Goal: Transaction & Acquisition: Book appointment/travel/reservation

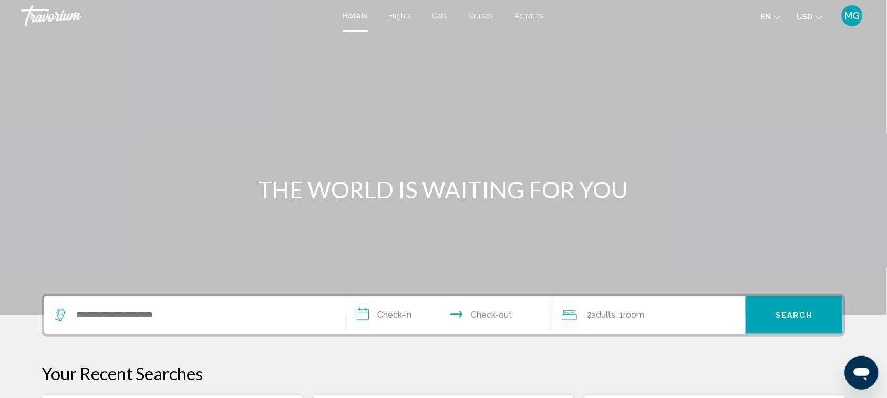
click at [852, 16] on span "MG" at bounding box center [852, 16] width 15 height 11
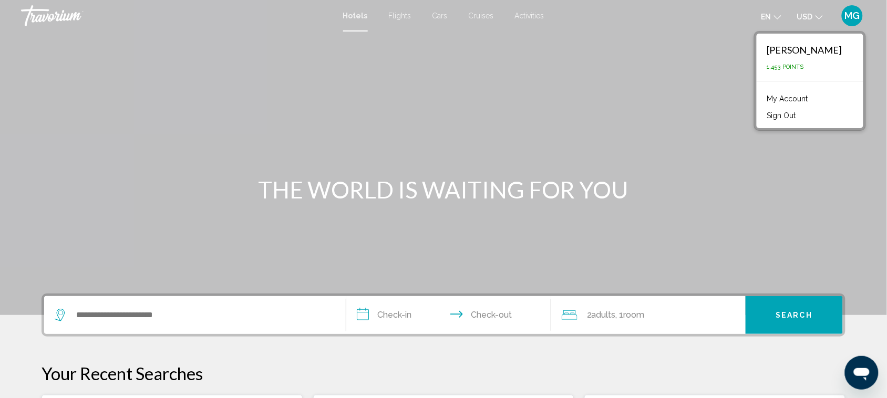
click at [814, 66] on p "1,453 Points" at bounding box center [804, 67] width 75 height 7
click at [786, 99] on link "My Account" at bounding box center [788, 99] width 52 height 14
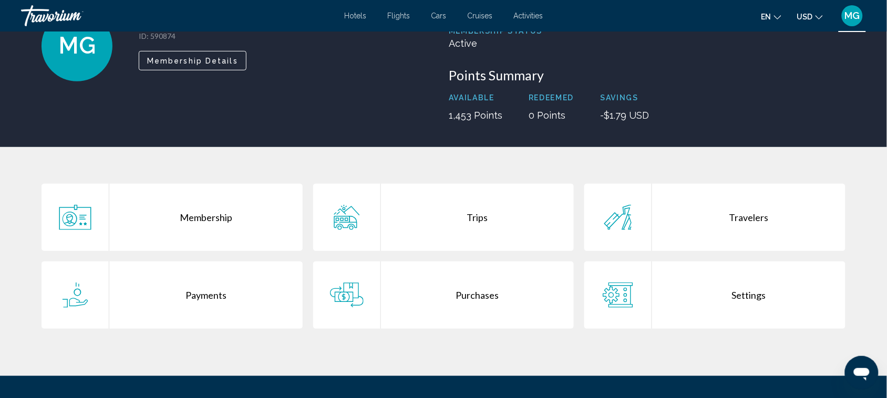
scroll to position [149, 0]
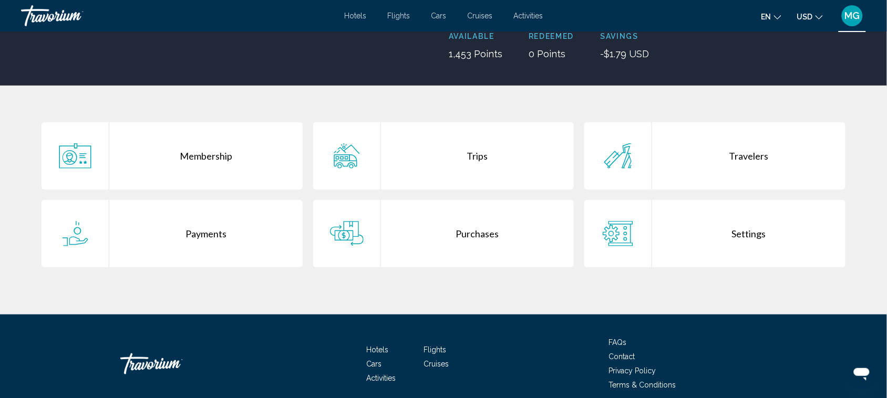
click at [476, 156] on div "Trips" at bounding box center [477, 155] width 193 height 67
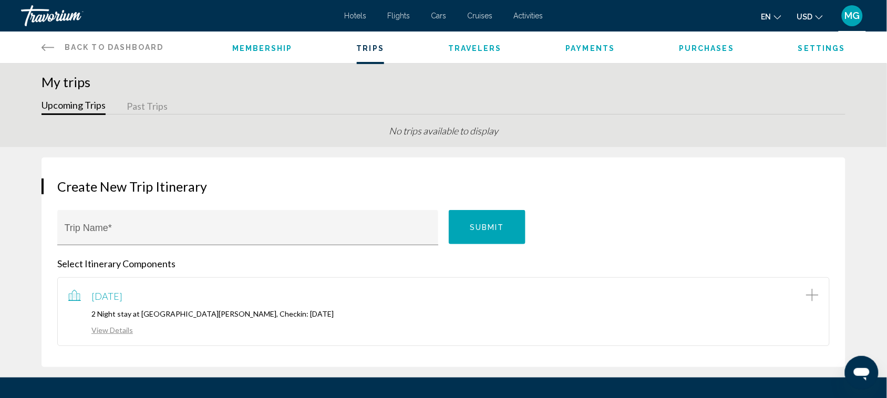
click at [106, 329] on link "View Details" at bounding box center [100, 330] width 65 height 9
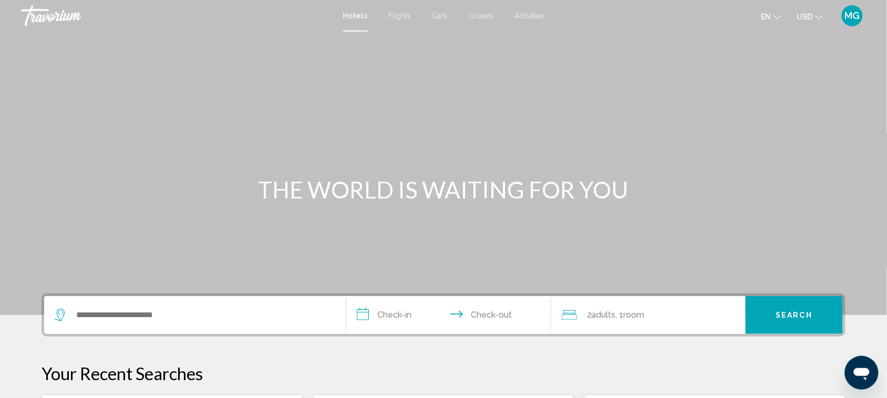
click at [521, 12] on span "Activities" at bounding box center [529, 16] width 29 height 8
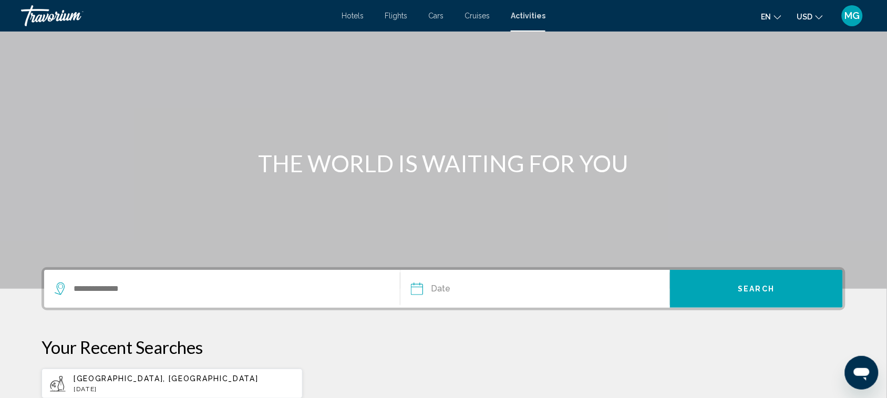
scroll to position [96, 0]
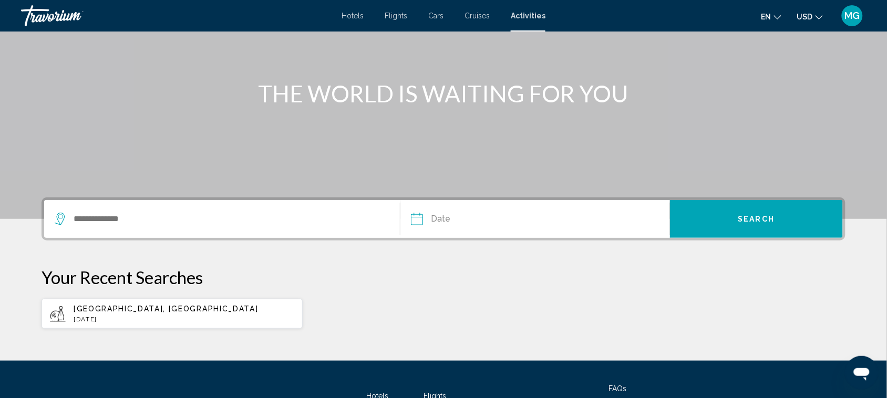
click at [133, 313] on div "[GEOGRAPHIC_DATA], [GEOGRAPHIC_DATA] [DATE]" at bounding box center [184, 314] width 221 height 18
type input "**********"
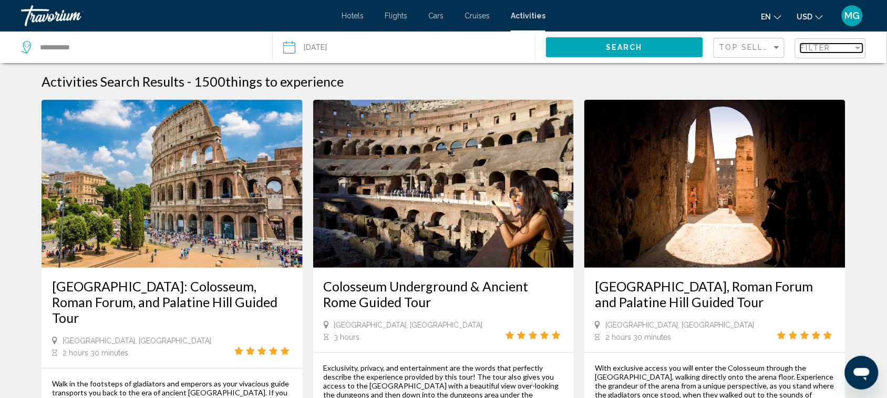
click at [844, 48] on div "Filter" at bounding box center [827, 48] width 53 height 8
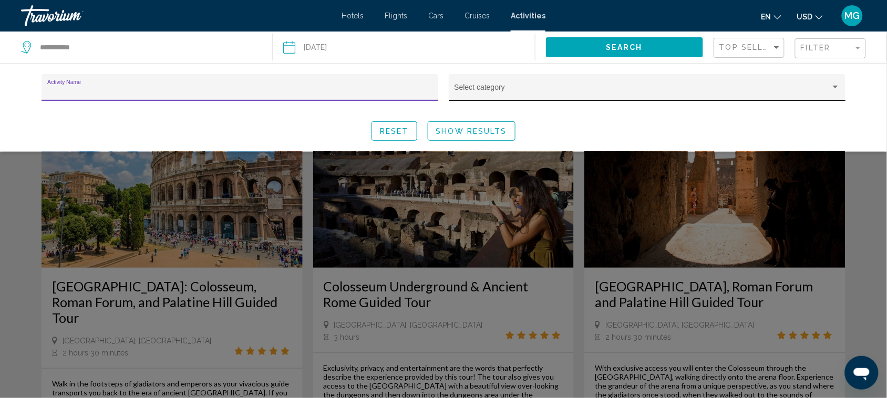
click at [665, 93] on span "Search widget" at bounding box center [643, 91] width 376 height 8
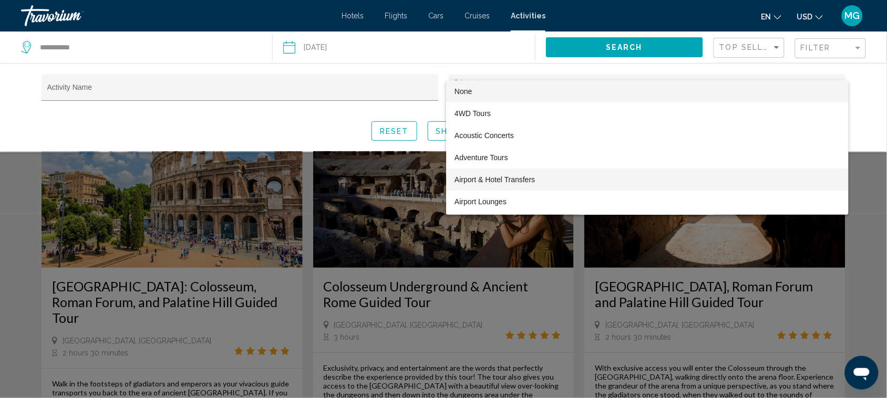
click at [590, 180] on span "Airport & Hotel Transfers" at bounding box center [648, 180] width 386 height 22
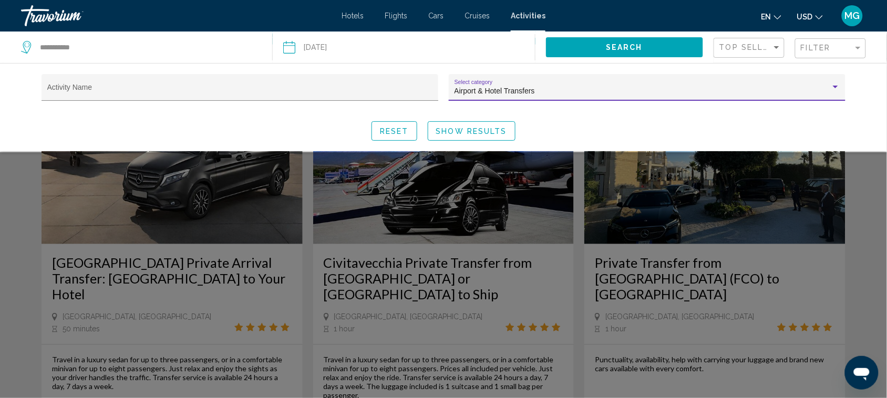
scroll to position [1472, 0]
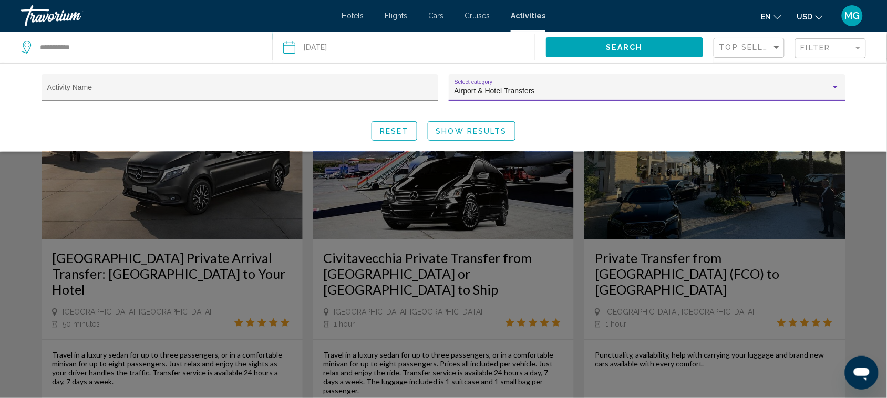
click at [367, 327] on div "Search widget" at bounding box center [443, 275] width 887 height 246
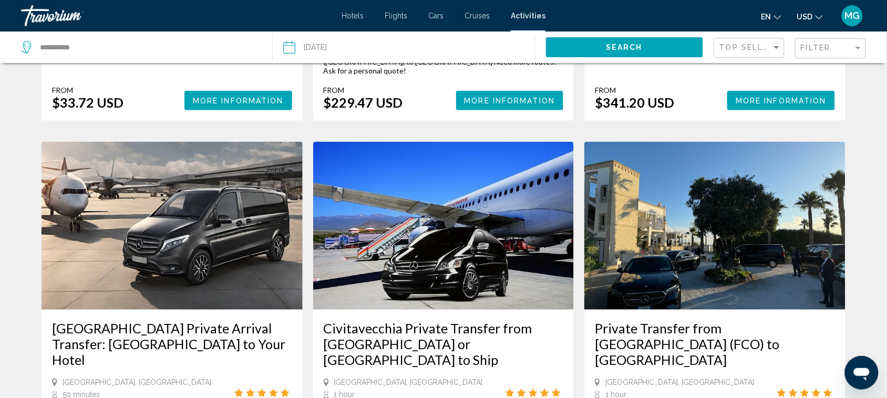
scroll to position [1428, 0]
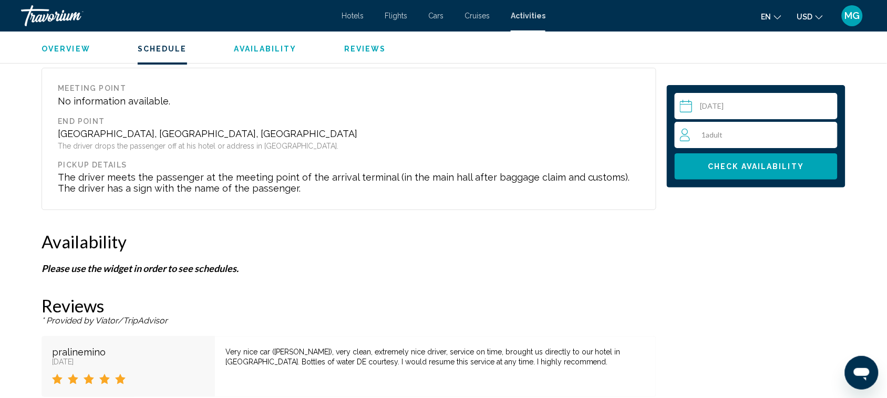
scroll to position [1192, 0]
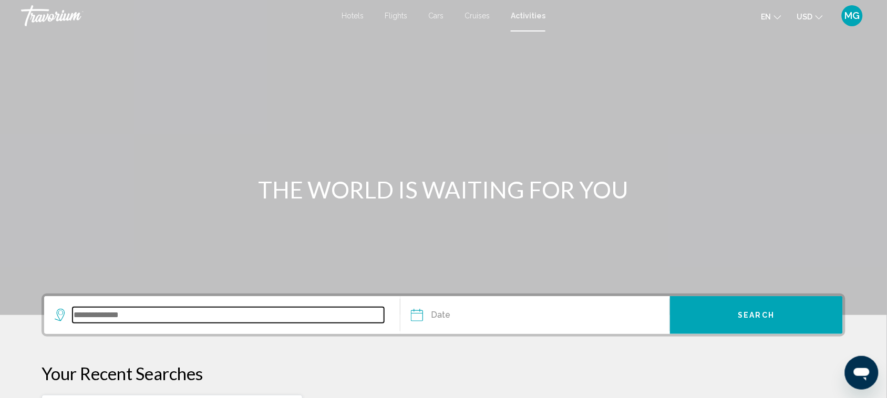
click at [91, 312] on input "Search widget" at bounding box center [229, 315] width 312 height 16
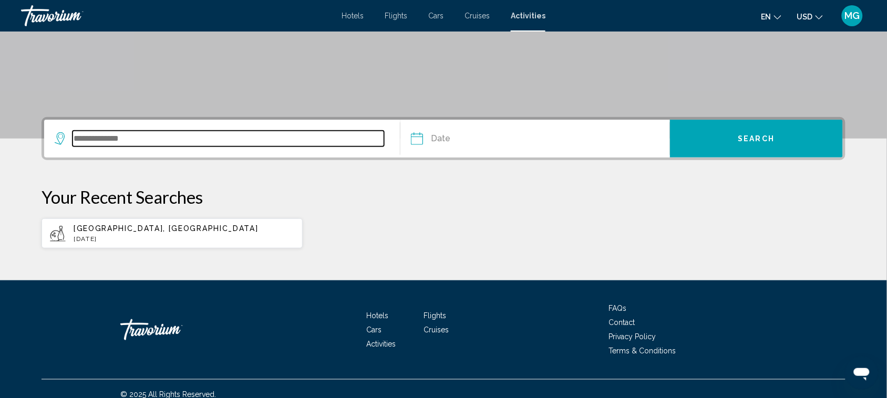
scroll to position [188, 0]
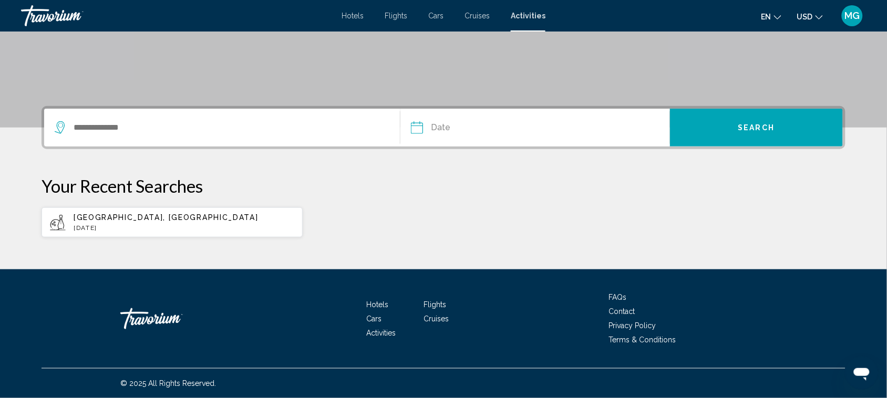
click at [150, 224] on p "[DATE]" at bounding box center [184, 227] width 221 height 7
type input "**********"
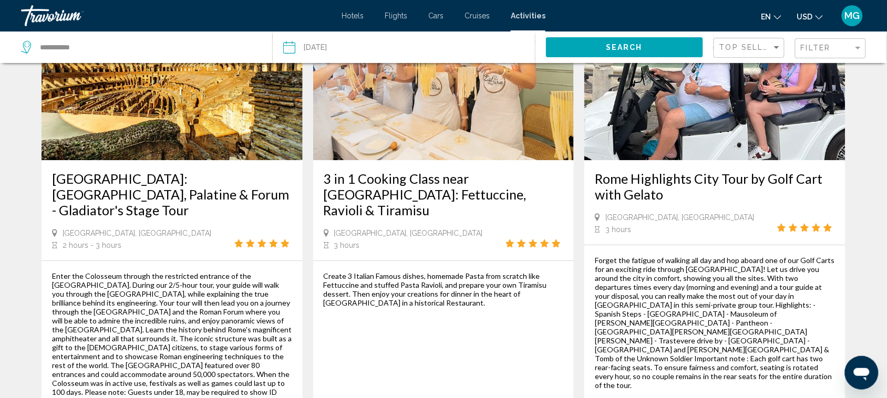
scroll to position [1104, 0]
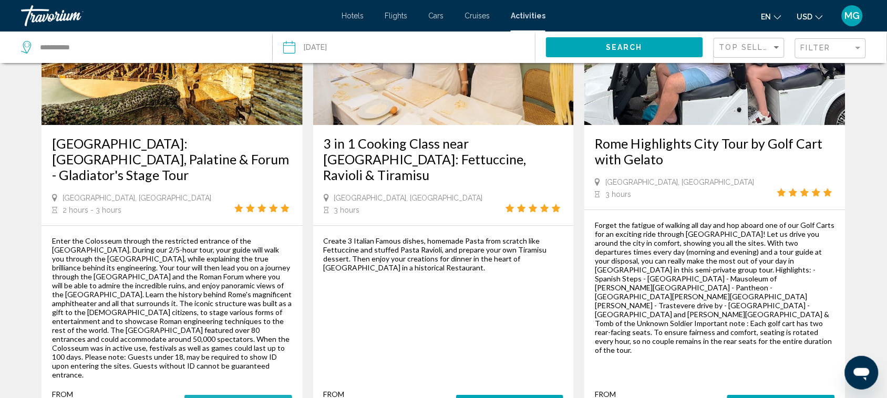
click at [235, 398] on span "More Information" at bounding box center [238, 405] width 91 height 8
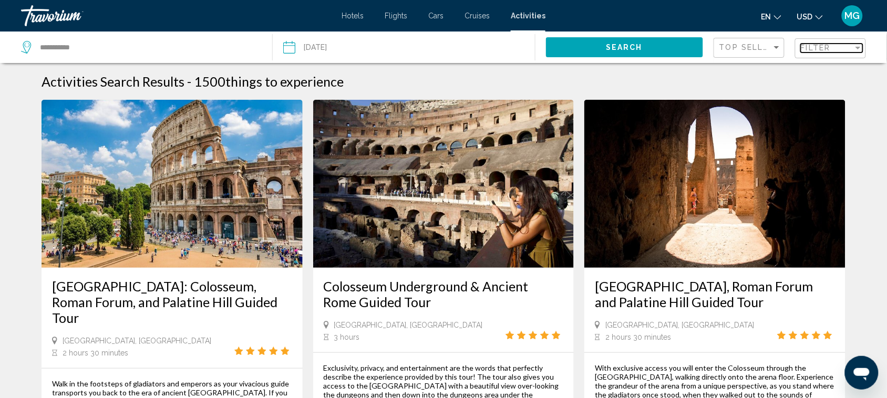
click at [823, 45] on span "Filter" at bounding box center [816, 48] width 30 height 8
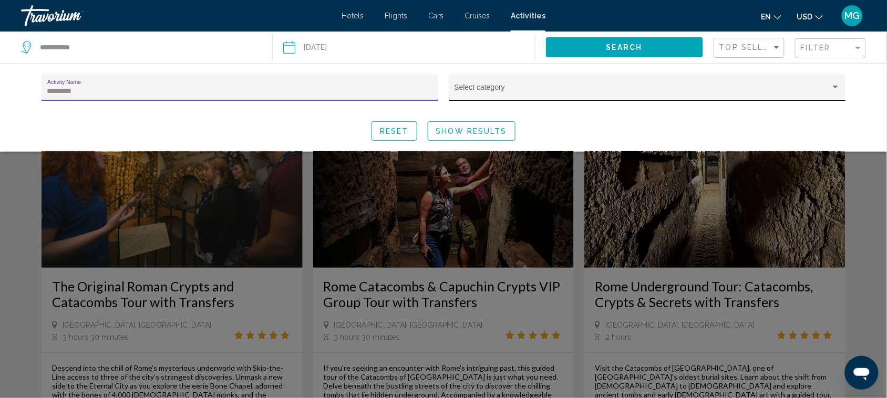
type input "*********"
click at [605, 85] on div "Select category" at bounding box center [648, 91] width 386 height 22
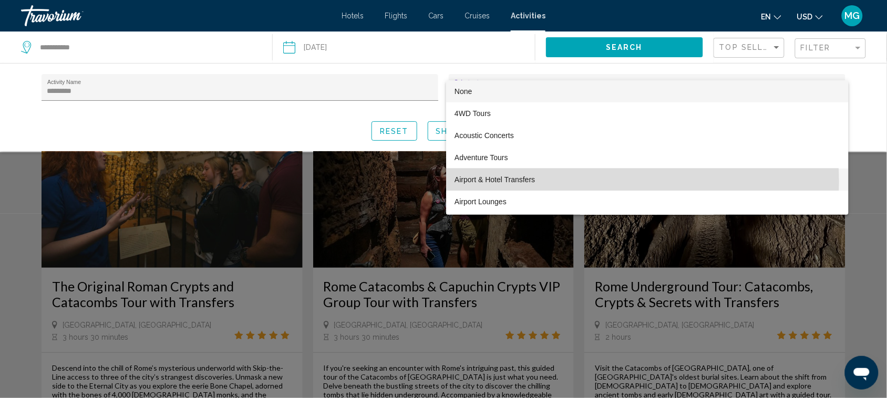
click at [595, 182] on span "Airport & Hotel Transfers" at bounding box center [648, 180] width 386 height 22
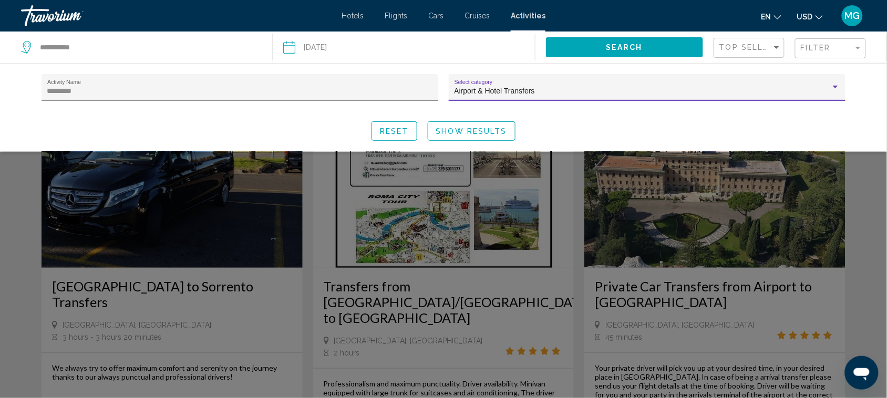
click at [483, 129] on span "Show Results" at bounding box center [471, 131] width 71 height 8
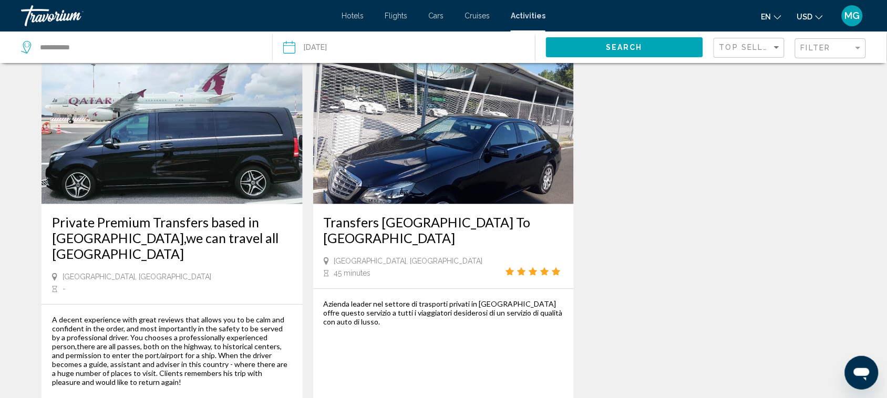
scroll to position [457, 0]
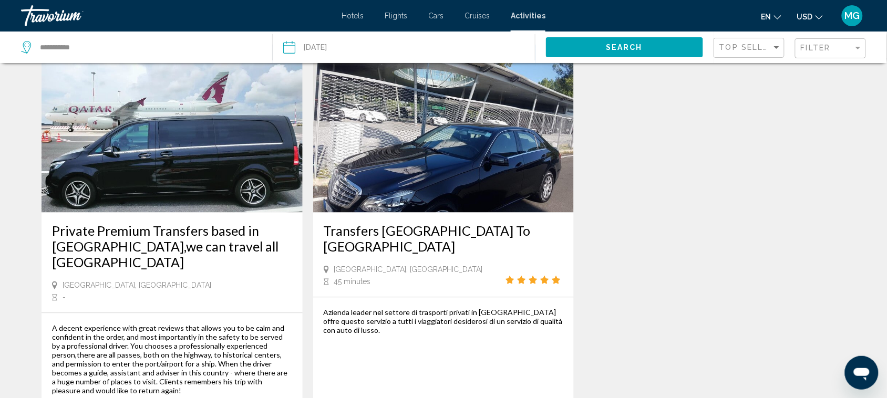
click at [188, 165] on img "Main content" at bounding box center [172, 129] width 261 height 168
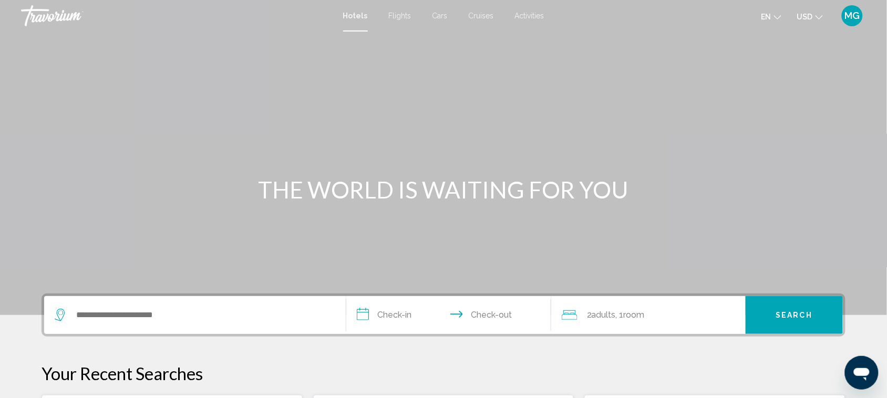
click at [531, 16] on span "Activities" at bounding box center [529, 16] width 29 height 8
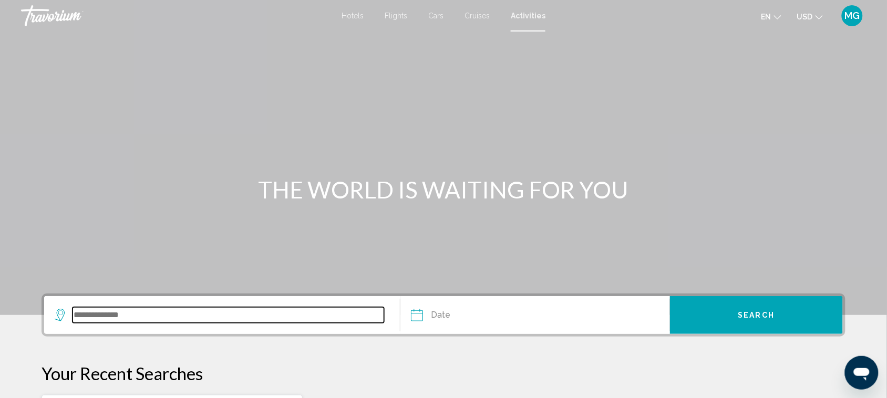
click at [173, 310] on input "Search widget" at bounding box center [229, 315] width 312 height 16
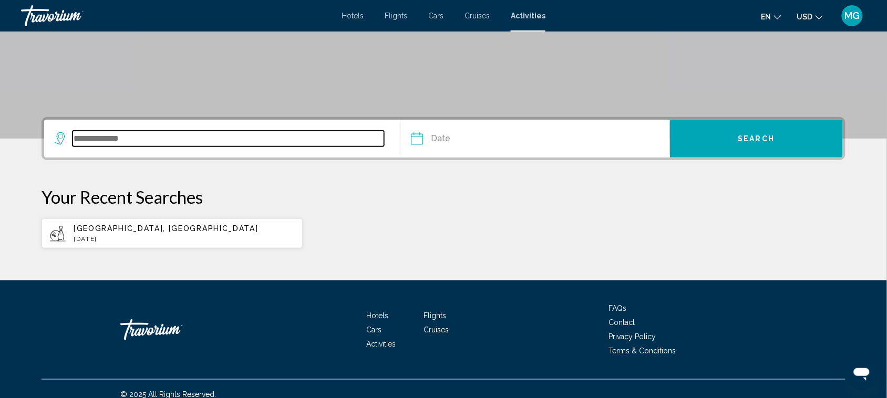
scroll to position [188, 0]
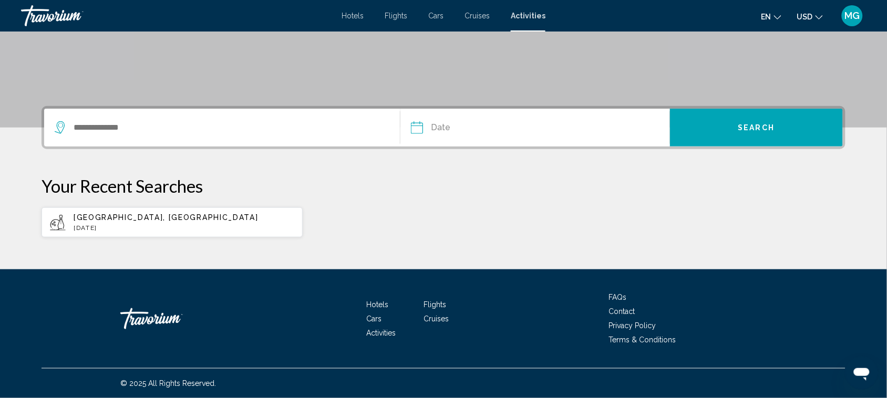
click at [168, 223] on div "[GEOGRAPHIC_DATA], [GEOGRAPHIC_DATA] [DATE]" at bounding box center [184, 222] width 221 height 18
type input "**********"
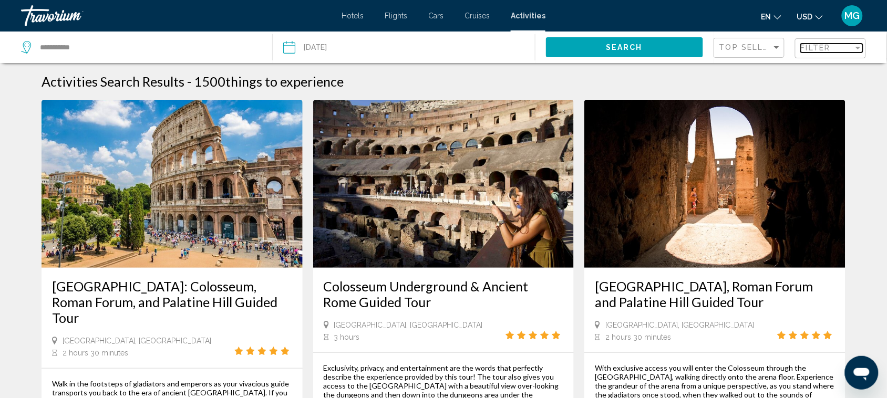
click at [818, 51] on span "Filter" at bounding box center [816, 48] width 30 height 8
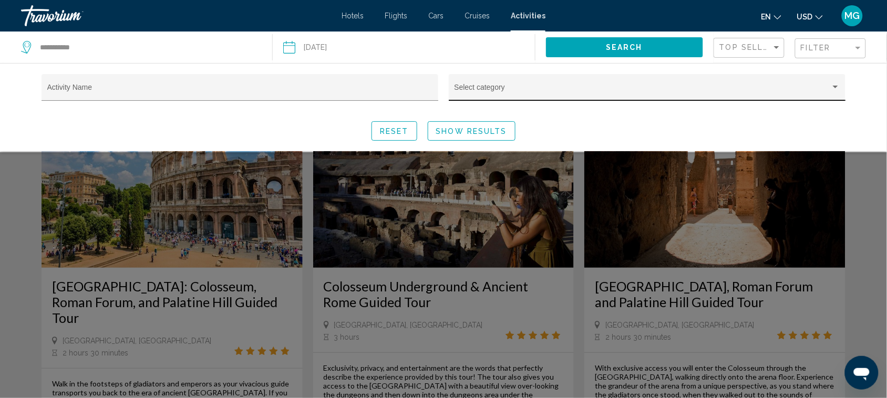
click at [565, 85] on div "Select category" at bounding box center [648, 91] width 386 height 22
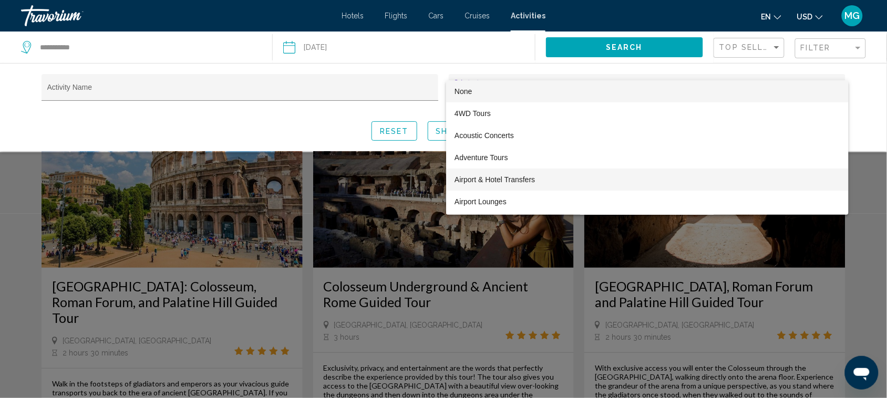
click at [558, 177] on span "Airport & Hotel Transfers" at bounding box center [648, 180] width 386 height 22
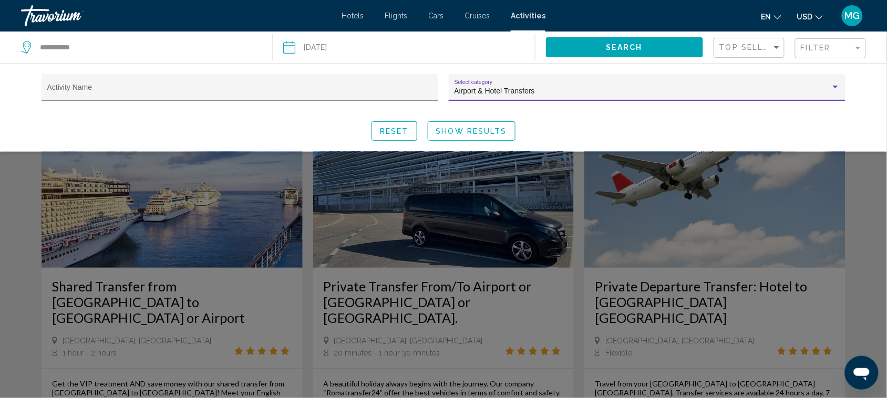
click at [465, 129] on span "Show Results" at bounding box center [471, 131] width 71 height 8
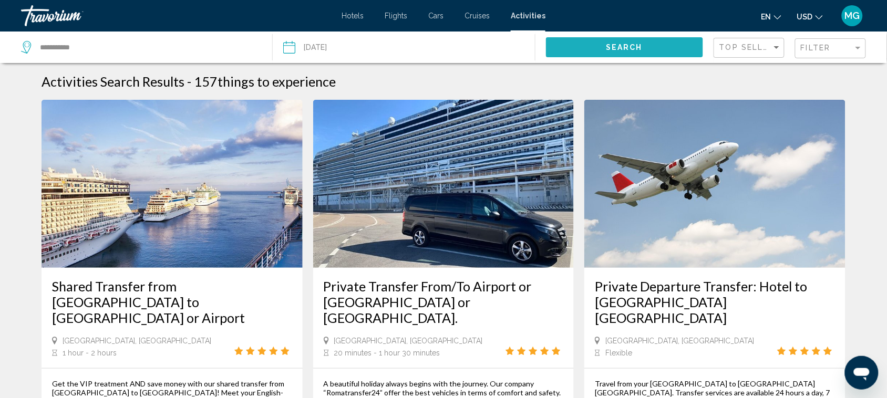
click at [637, 45] on span "Search" at bounding box center [624, 48] width 37 height 8
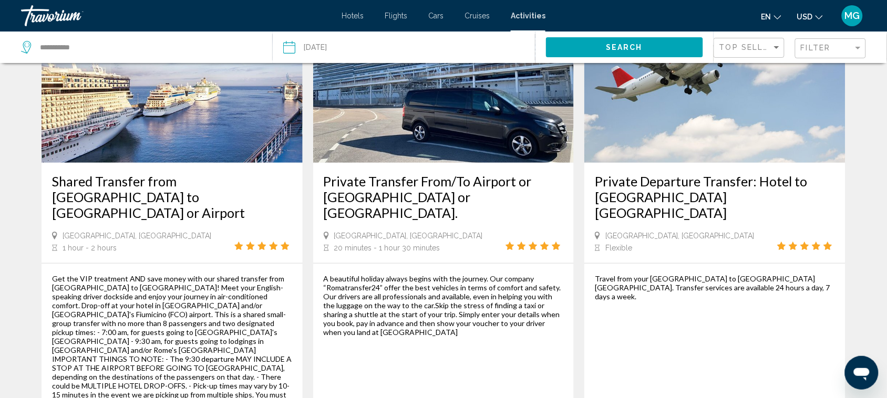
scroll to position [140, 0]
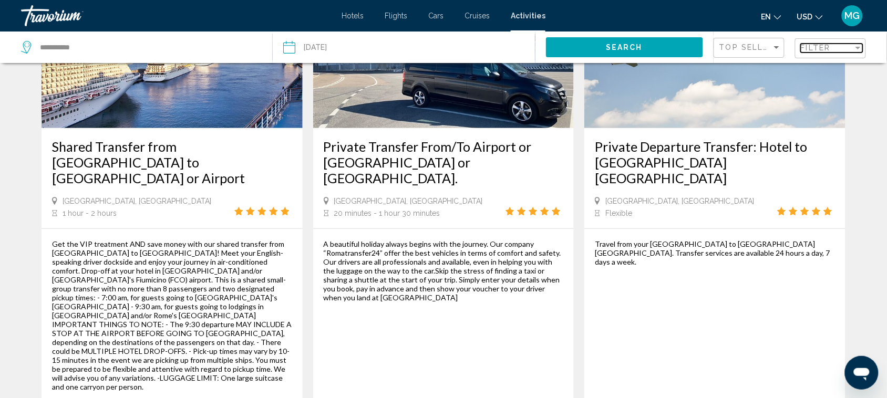
click at [825, 45] on span "Filter" at bounding box center [816, 48] width 30 height 8
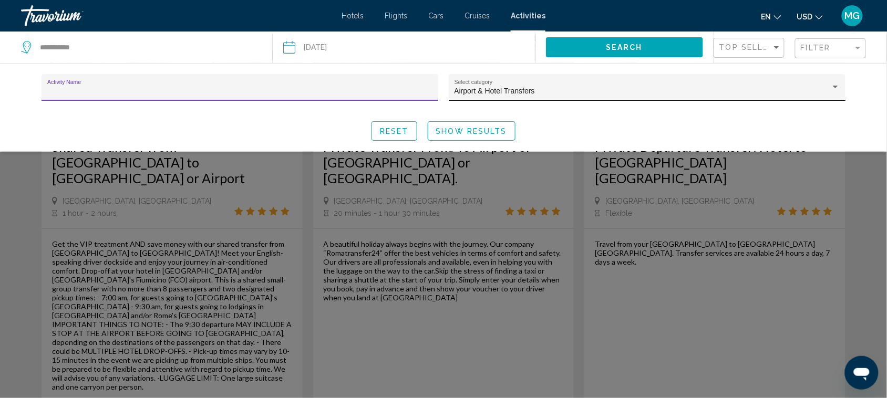
click at [703, 90] on div "Airport & Hotel Transfers" at bounding box center [643, 91] width 376 height 8
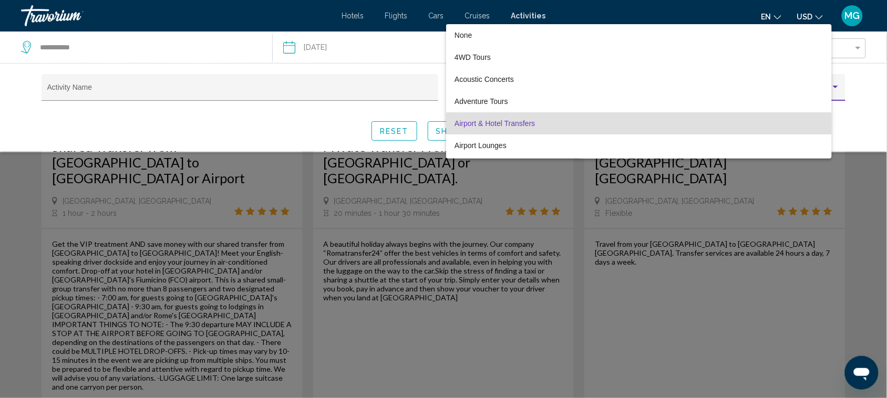
scroll to position [32, 0]
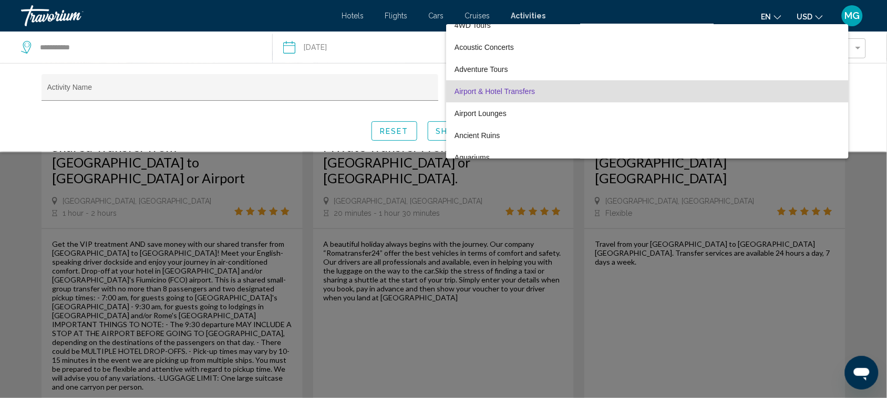
click at [608, 92] on span "Airport & Hotel Transfers" at bounding box center [648, 91] width 386 height 22
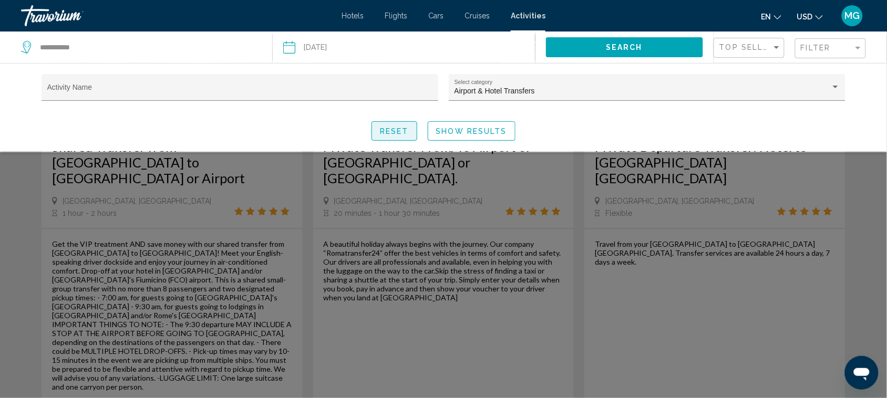
click at [383, 128] on span "Reset" at bounding box center [394, 131] width 29 height 8
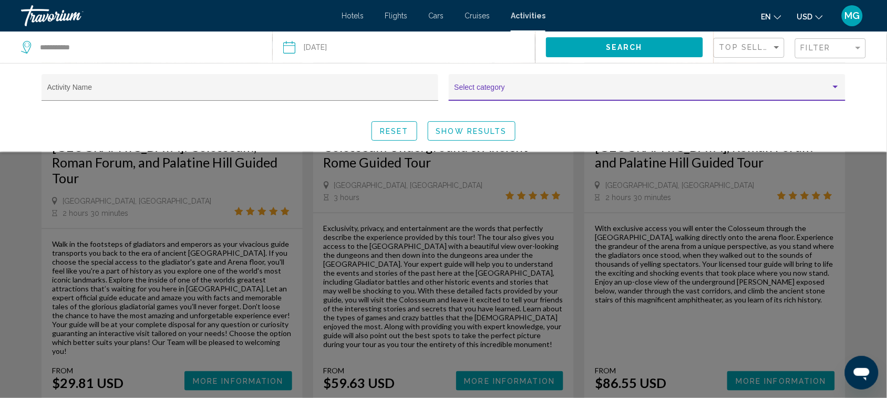
click at [510, 89] on span "Search widget" at bounding box center [643, 91] width 376 height 8
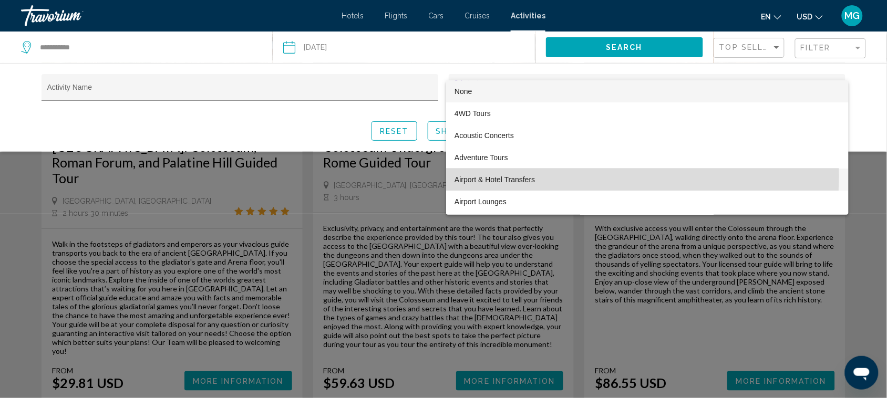
click at [544, 176] on span "Airport & Hotel Transfers" at bounding box center [648, 180] width 386 height 22
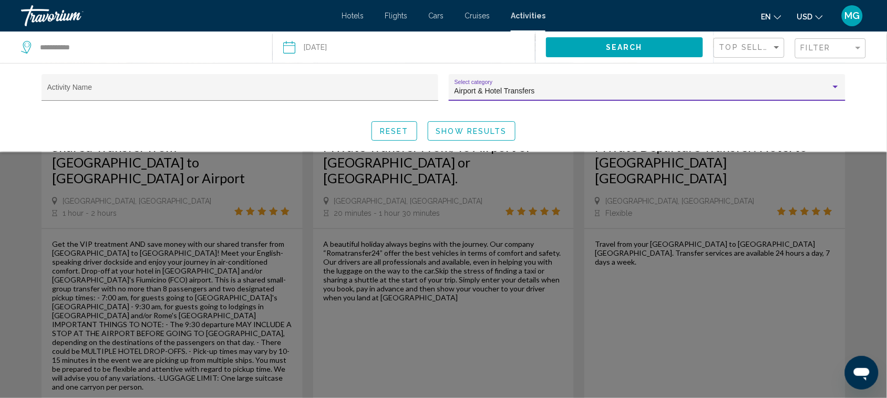
click at [461, 129] on span "Show Results" at bounding box center [471, 131] width 71 height 8
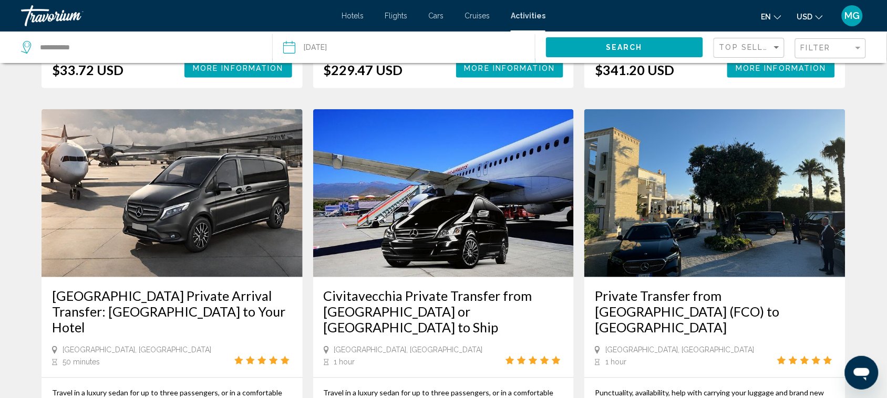
scroll to position [1445, 0]
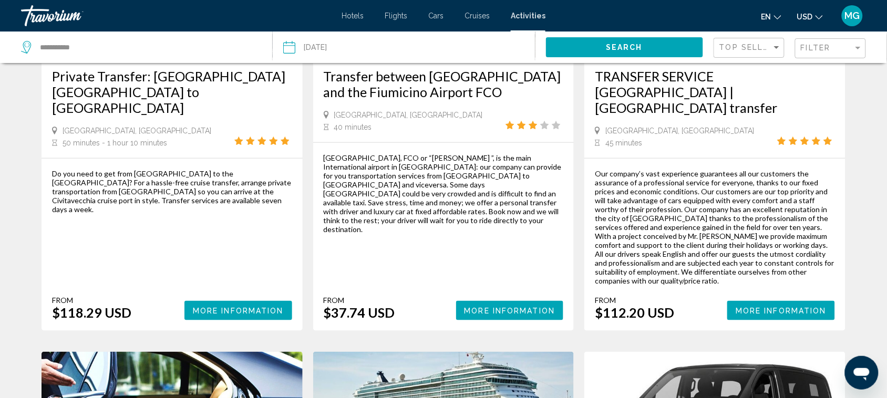
scroll to position [228, 0]
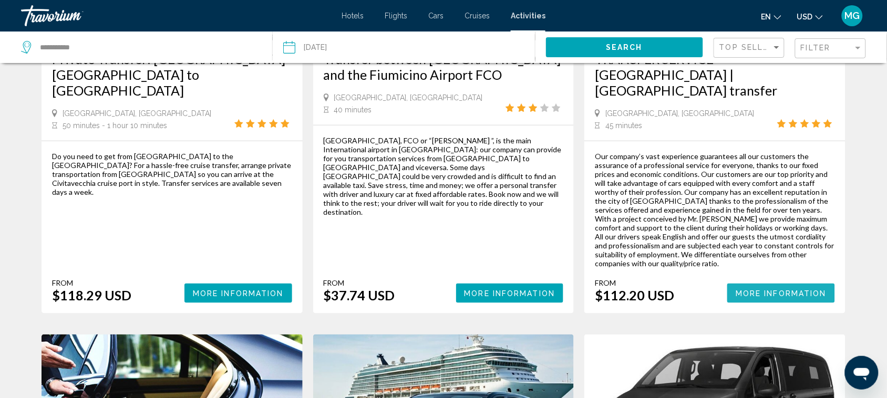
click at [761, 290] on span "More Information" at bounding box center [781, 294] width 91 height 8
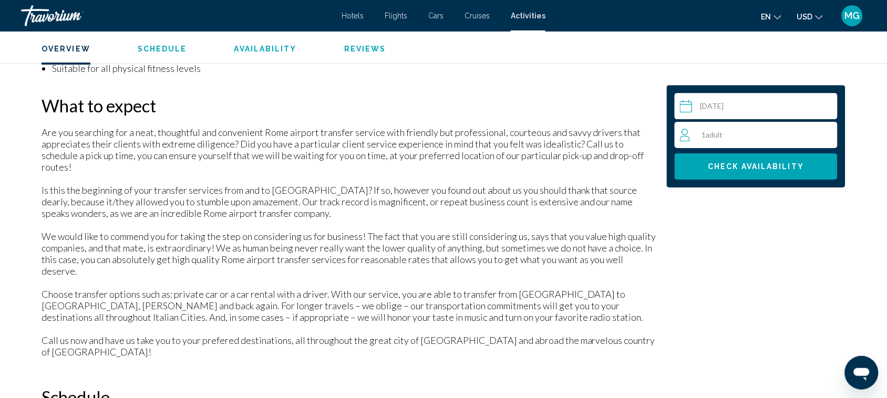
scroll to position [963, 0]
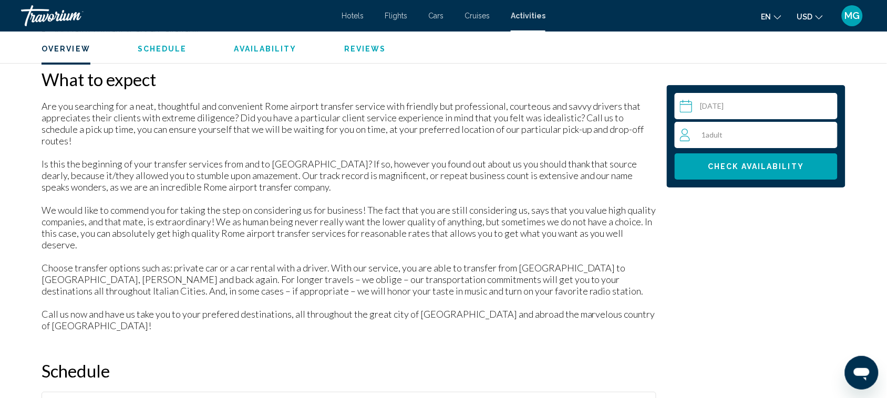
click at [733, 132] on div "1 Adult Adults" at bounding box center [758, 135] width 157 height 13
click at [826, 132] on icon "Increment adults" at bounding box center [827, 134] width 9 height 13
click at [765, 166] on span "Check Availability" at bounding box center [757, 167] width 96 height 8
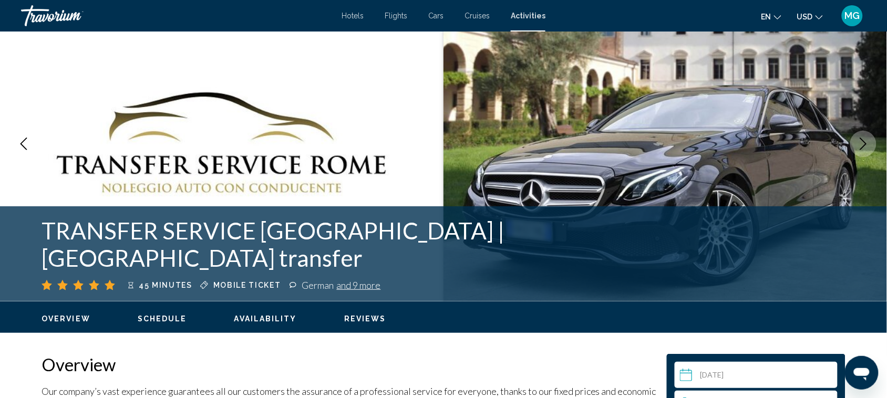
scroll to position [0, 0]
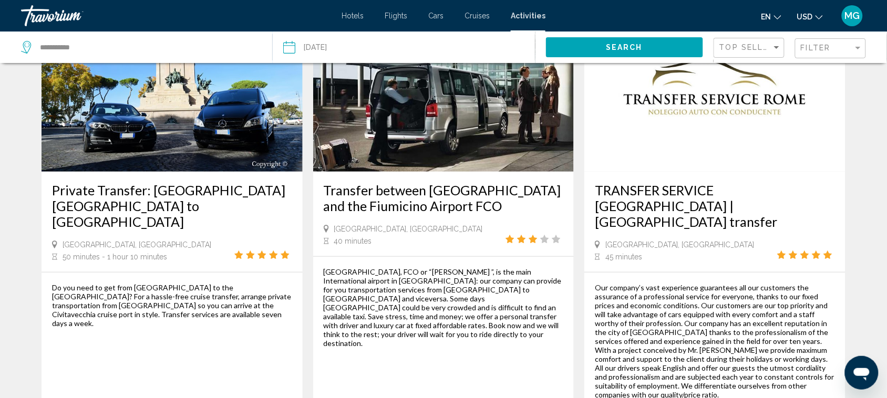
scroll to position [122, 0]
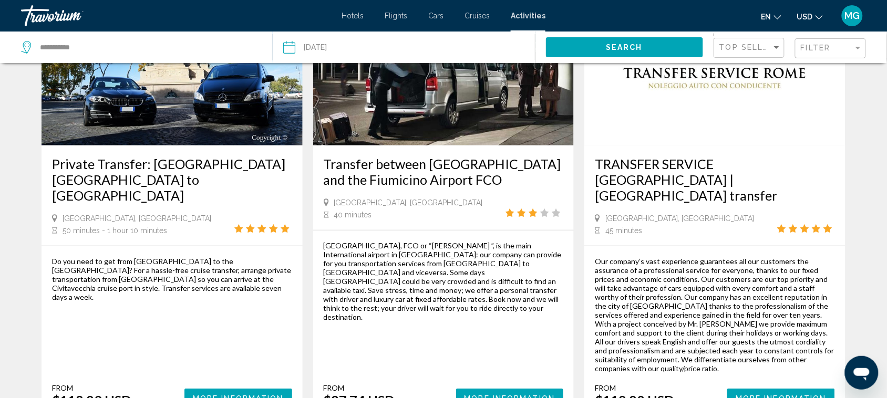
click at [506, 395] on span "More Information" at bounding box center [510, 399] width 91 height 8
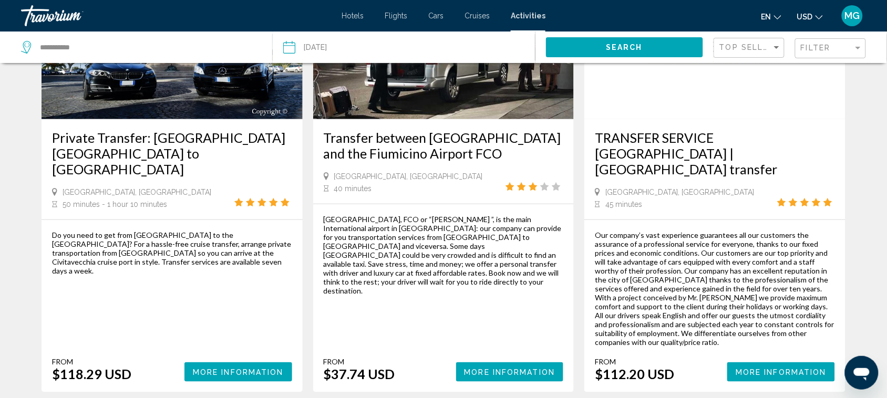
scroll to position [263, 0]
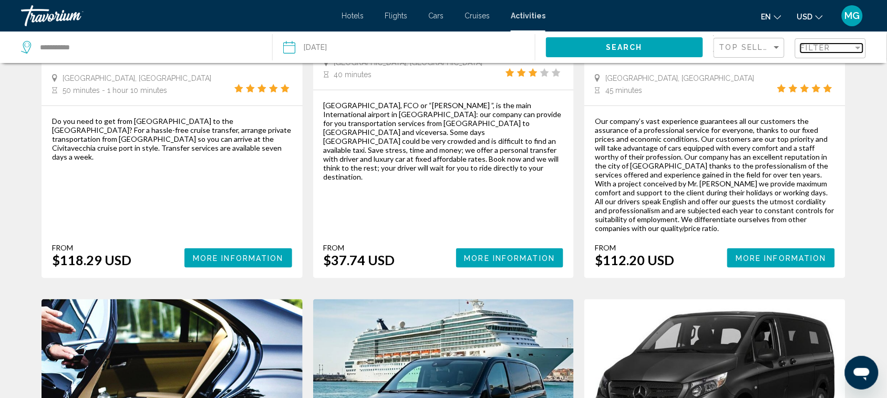
click at [813, 49] on span "Filter" at bounding box center [816, 48] width 30 height 8
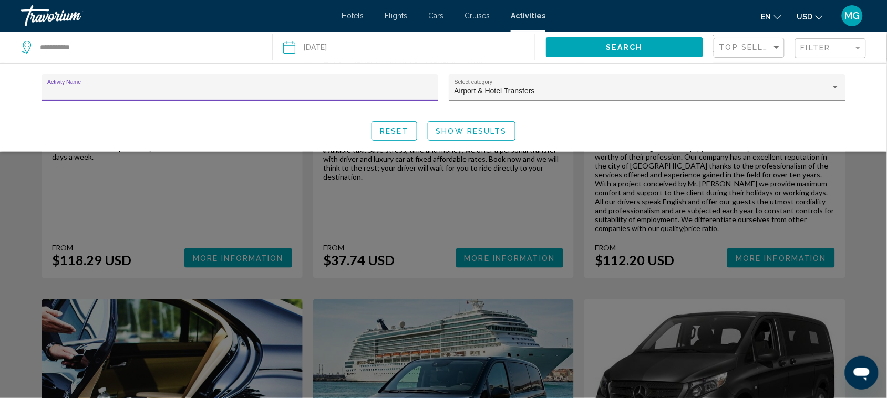
click at [251, 89] on input "Activity Name" at bounding box center [240, 91] width 386 height 8
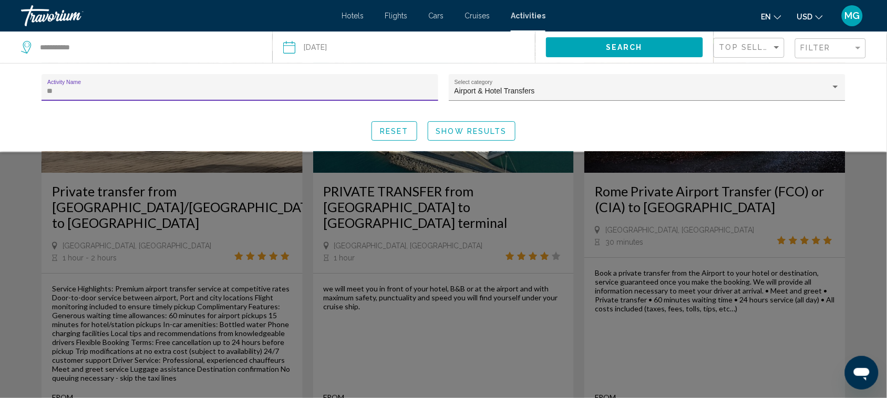
scroll to position [990, 0]
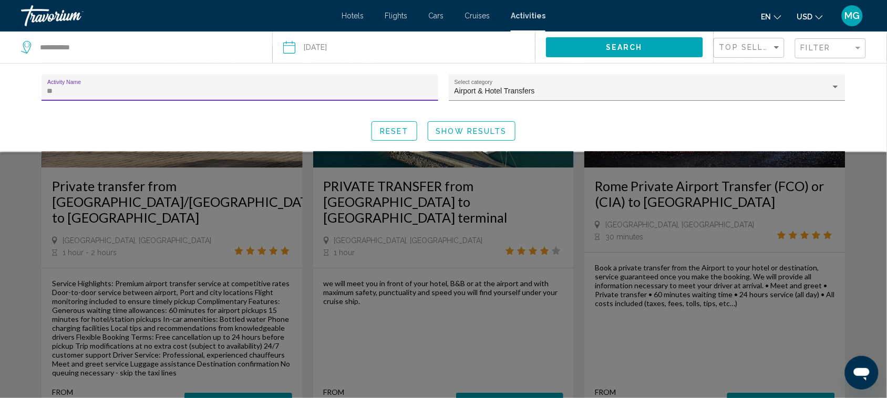
type input "**"
click at [216, 355] on div "Search widget" at bounding box center [443, 275] width 887 height 246
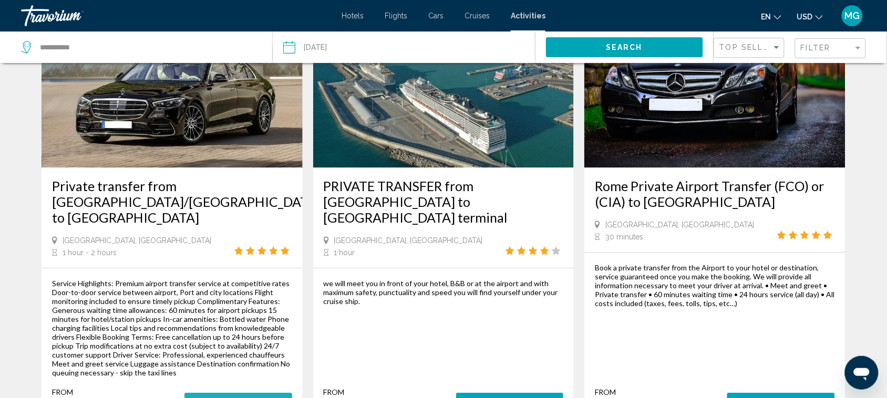
click at [217, 398] on span "More Information" at bounding box center [238, 403] width 91 height 8
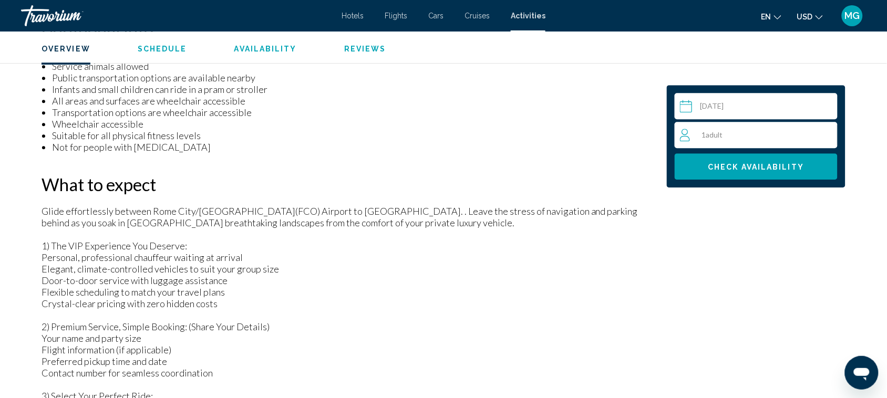
scroll to position [797, 0]
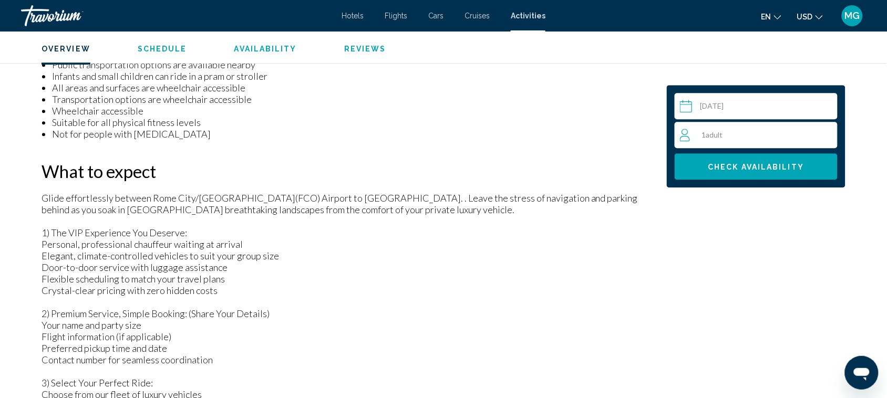
click at [742, 135] on div "1 Adult Adults" at bounding box center [758, 135] width 157 height 13
click at [826, 132] on icon "Increment adults" at bounding box center [827, 134] width 9 height 13
click at [726, 167] on span "Check Availability" at bounding box center [757, 167] width 96 height 8
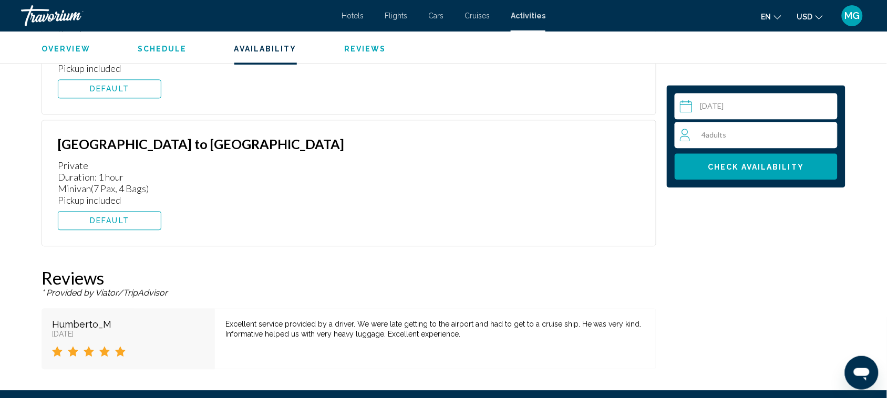
scroll to position [1830, 0]
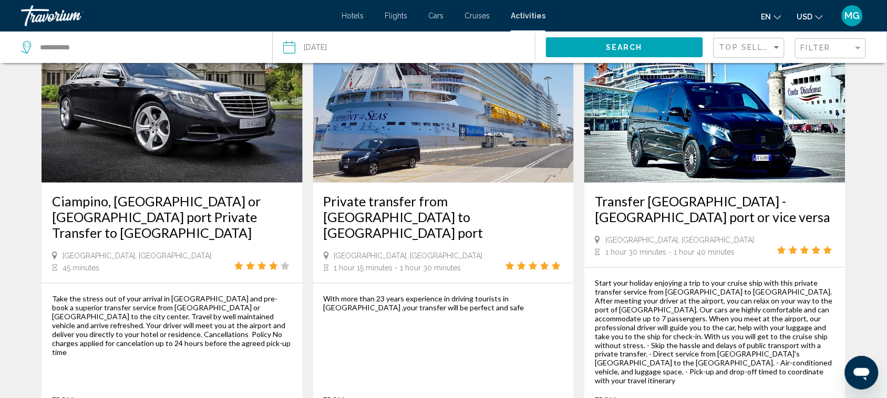
scroll to position [1445, 0]
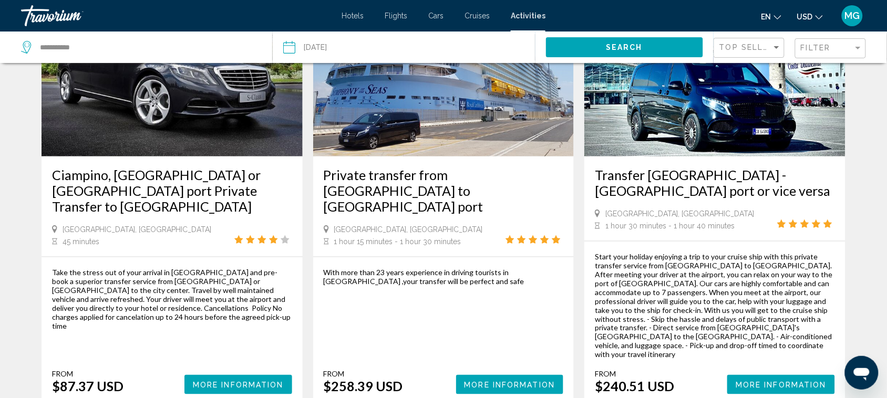
click at [773, 381] on span "More Information" at bounding box center [781, 385] width 91 height 8
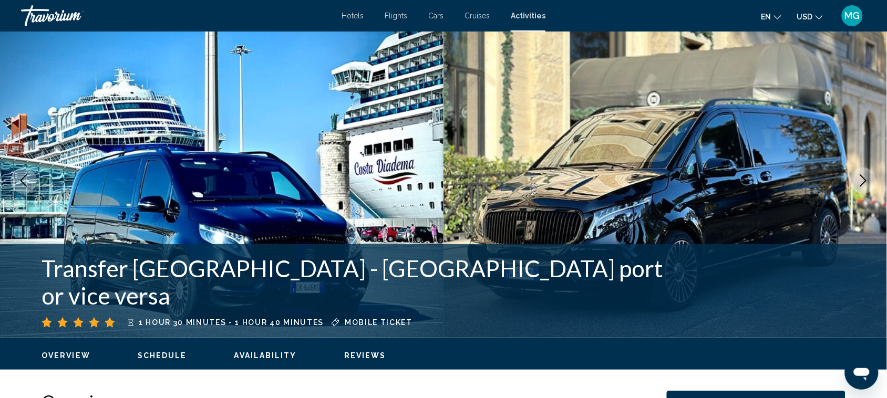
scroll to position [358, 0]
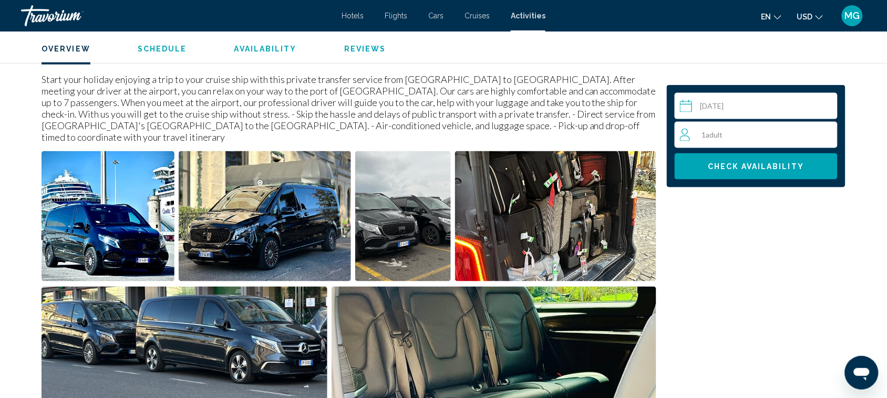
click at [774, 135] on div "1 Adult Adults" at bounding box center [758, 135] width 157 height 13
click at [826, 132] on icon "Increment adults" at bounding box center [827, 134] width 9 height 13
click at [771, 167] on span "Check Availability" at bounding box center [757, 167] width 96 height 8
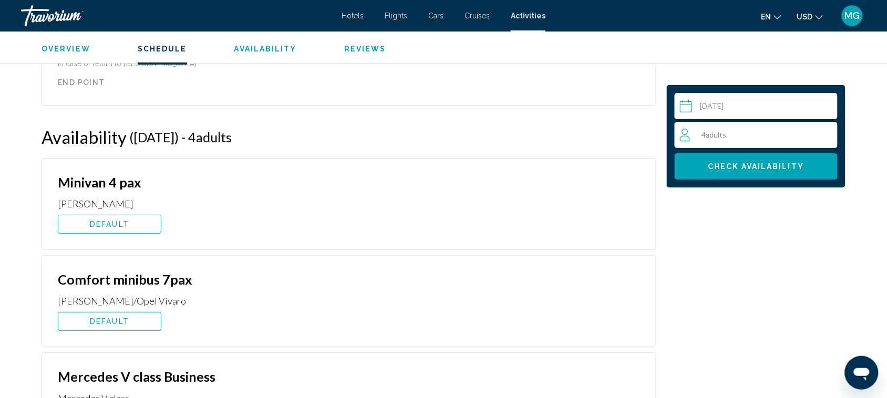
scroll to position [1103, 0]
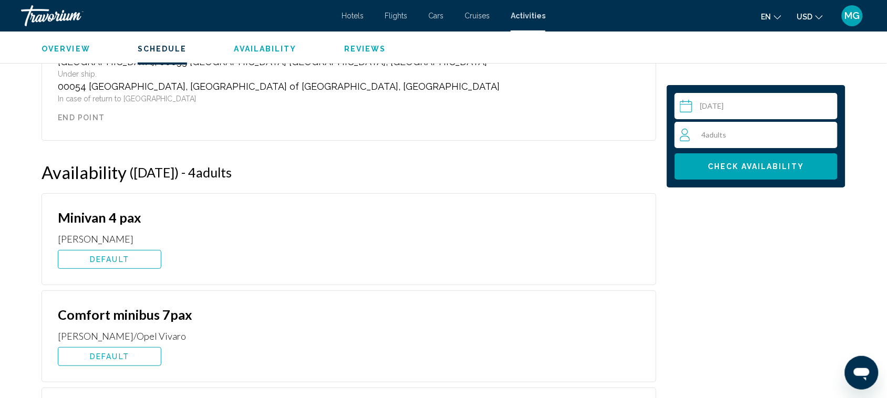
click at [102, 353] on span "DEFAULT" at bounding box center [109, 357] width 39 height 8
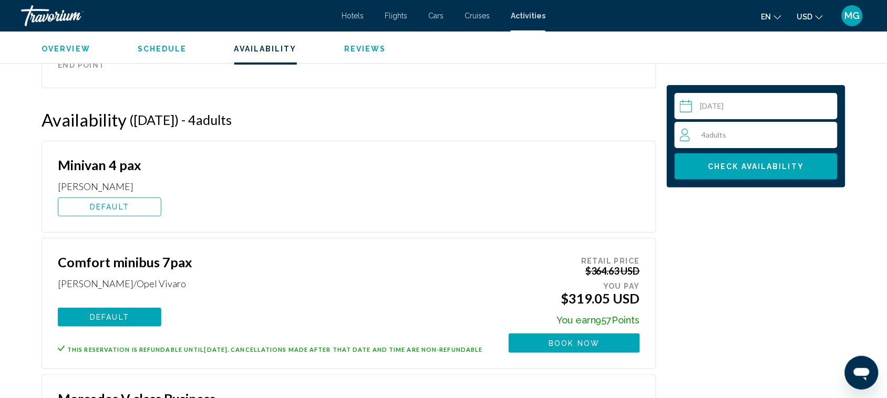
scroll to position [1182, 0]
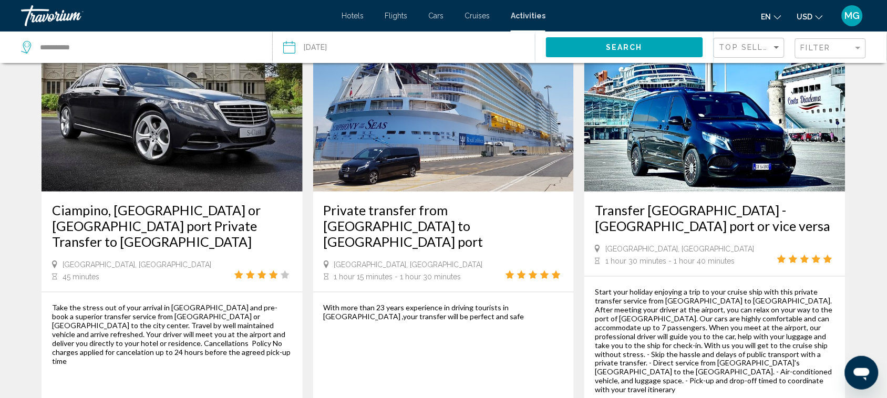
scroll to position [1437, 0]
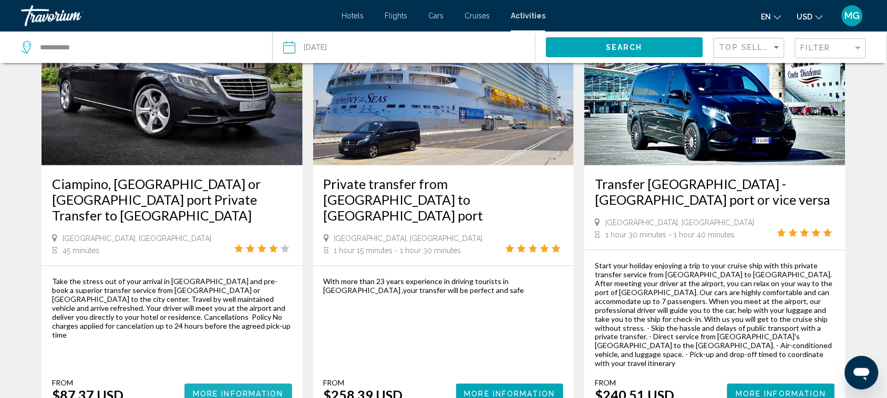
click at [230, 390] on span "More Information" at bounding box center [238, 394] width 91 height 8
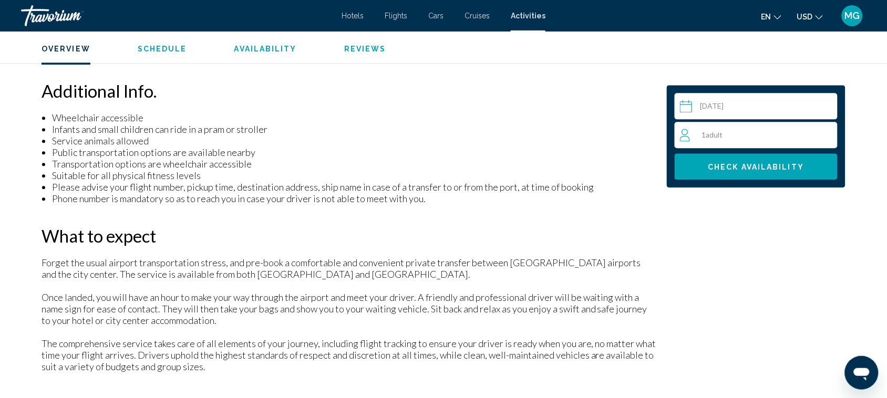
scroll to position [683, 0]
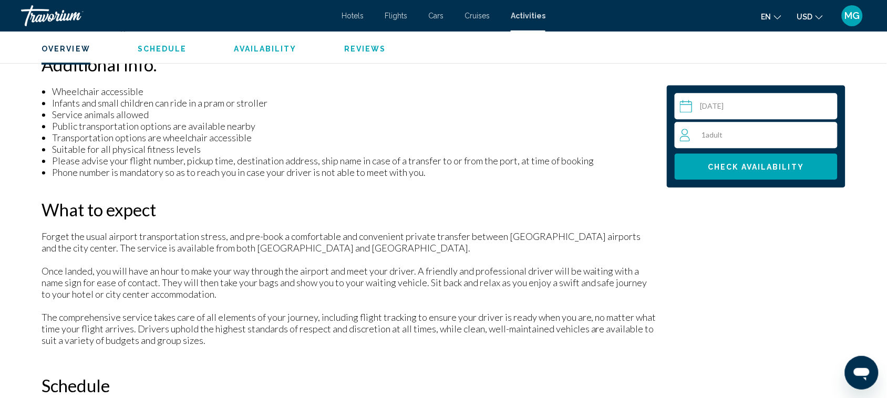
click at [789, 135] on div "1 Adult Adults" at bounding box center [758, 135] width 157 height 13
click at [789, 135] on div "1 Adult Adults min : 1, max : 3" at bounding box center [758, 135] width 157 height 17
click at [826, 132] on icon "Increment adults" at bounding box center [827, 134] width 9 height 13
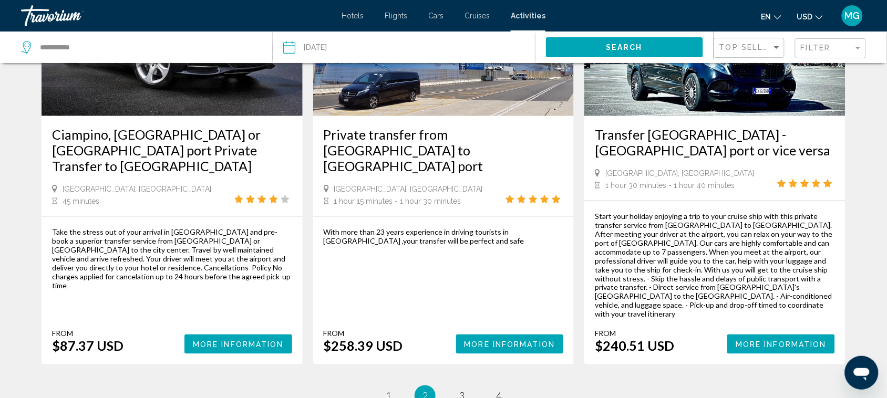
scroll to position [1489, 0]
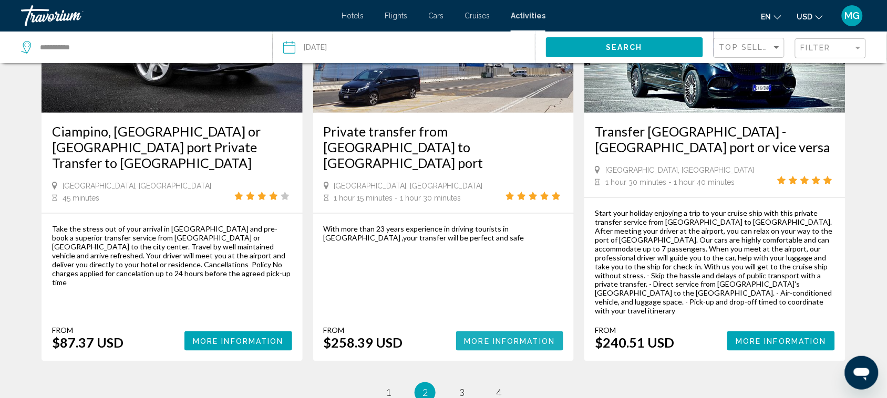
click at [503, 337] on span "More Information" at bounding box center [510, 341] width 91 height 8
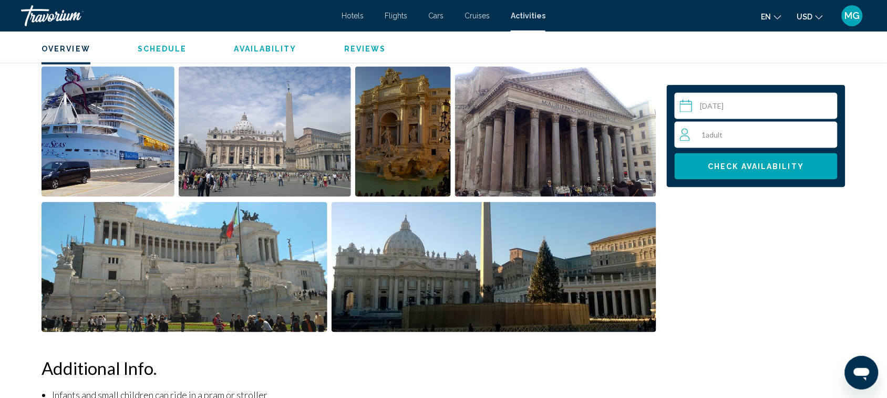
scroll to position [394, 0]
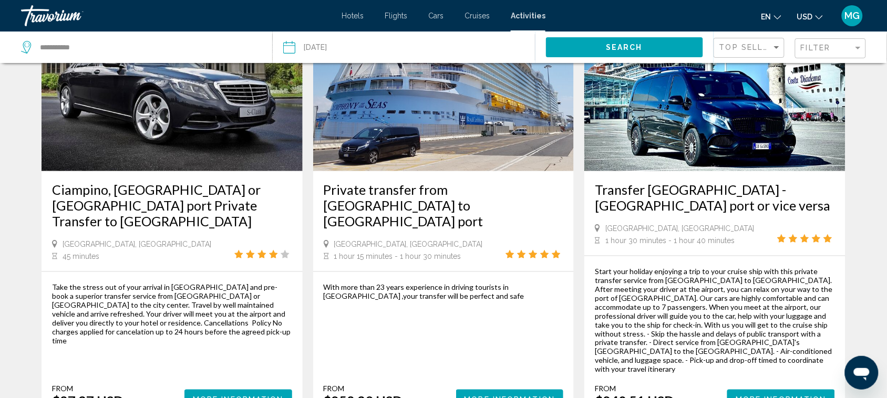
scroll to position [1437, 0]
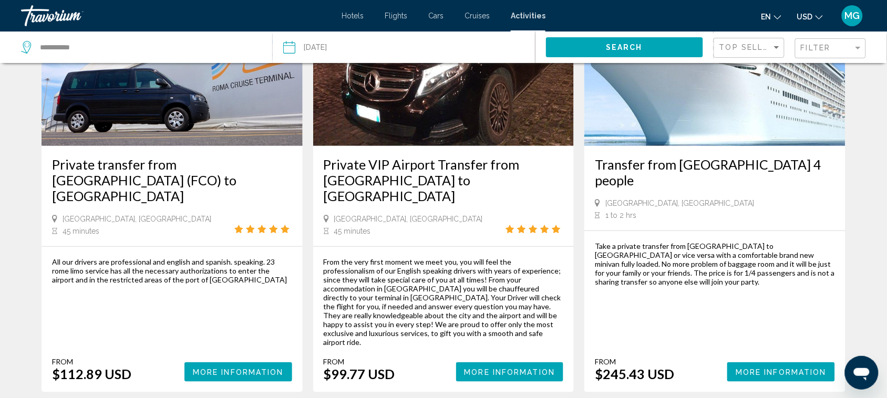
scroll to position [131, 0]
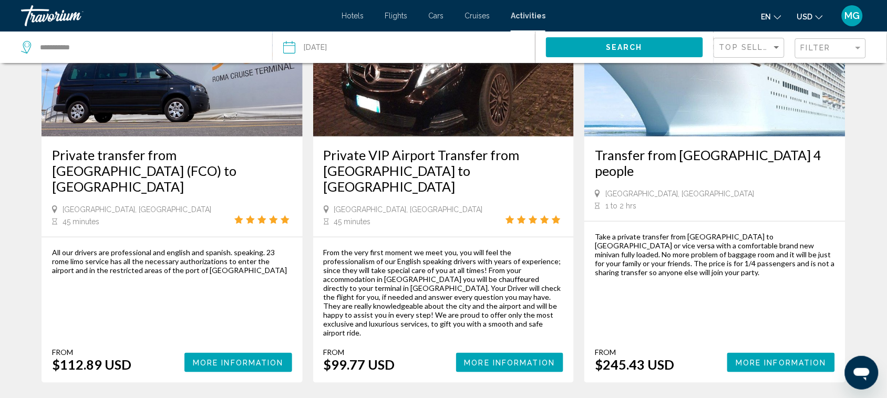
click at [230, 359] on span "More Information" at bounding box center [238, 363] width 91 height 8
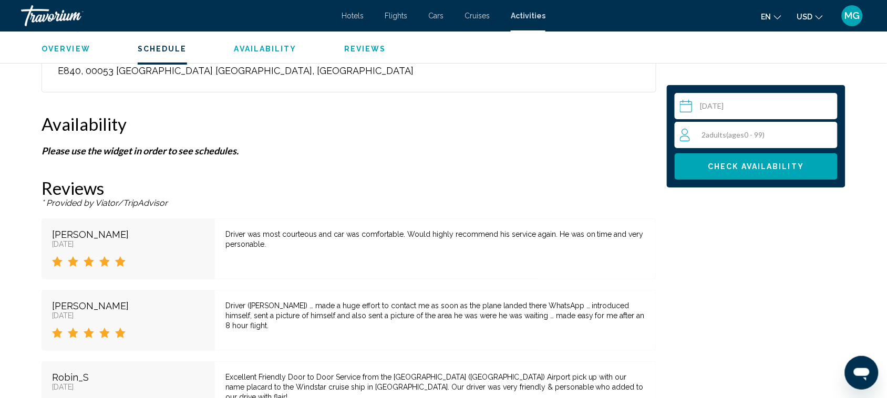
scroll to position [1086, 0]
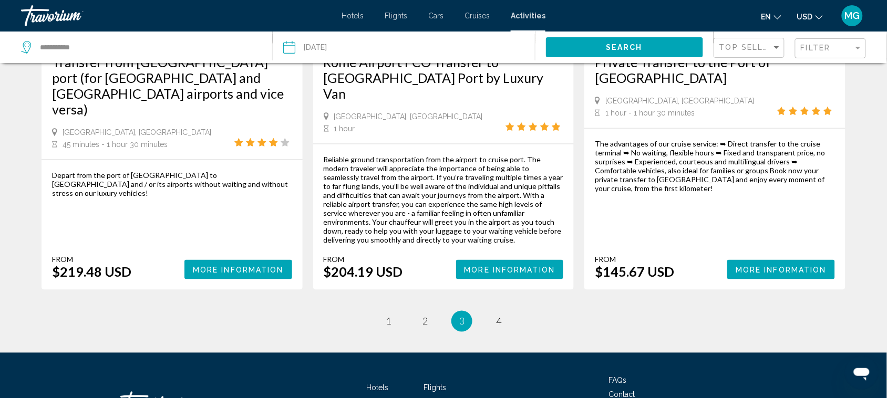
scroll to position [1499, 0]
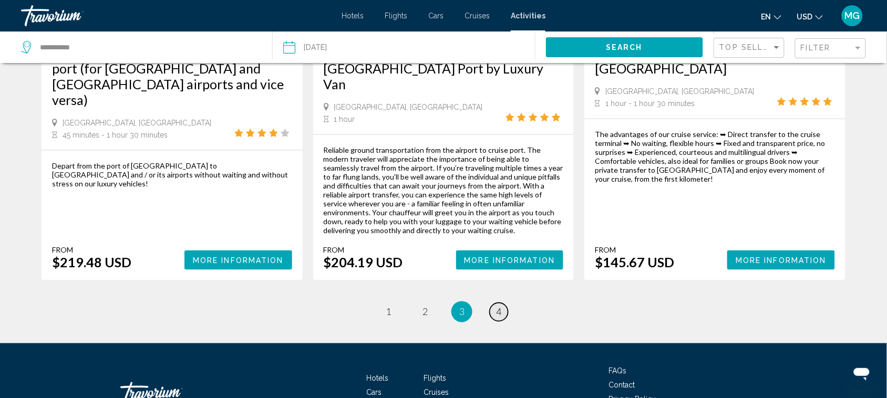
click at [500, 306] on span "4" at bounding box center [498, 312] width 5 height 12
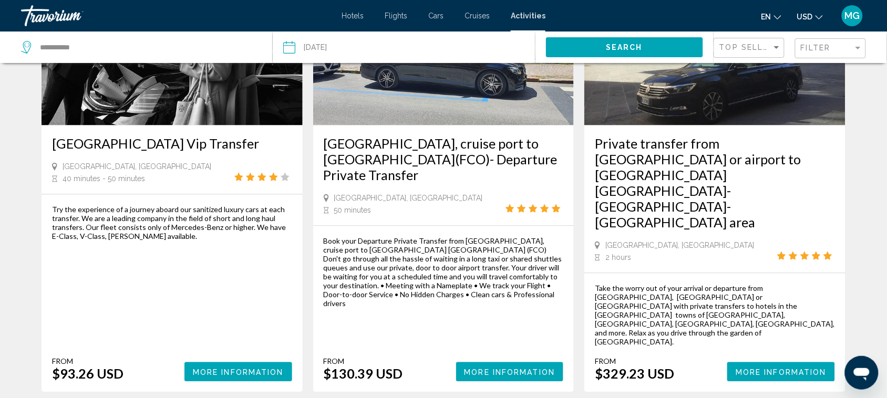
scroll to position [596, 0]
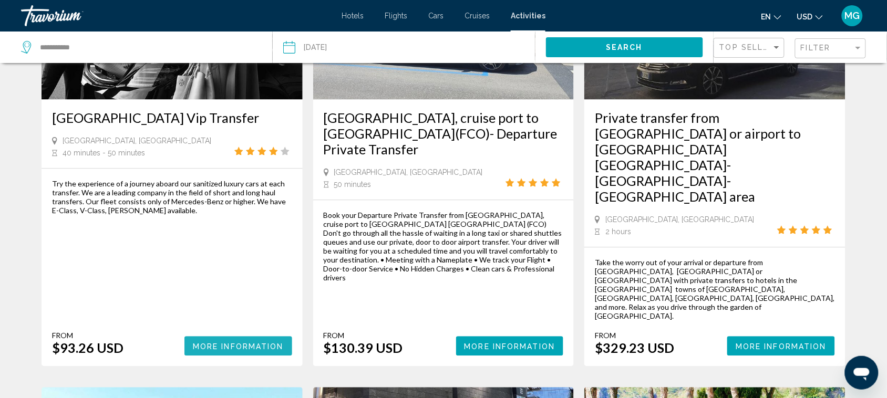
click at [243, 342] on span "More Information" at bounding box center [238, 346] width 91 height 8
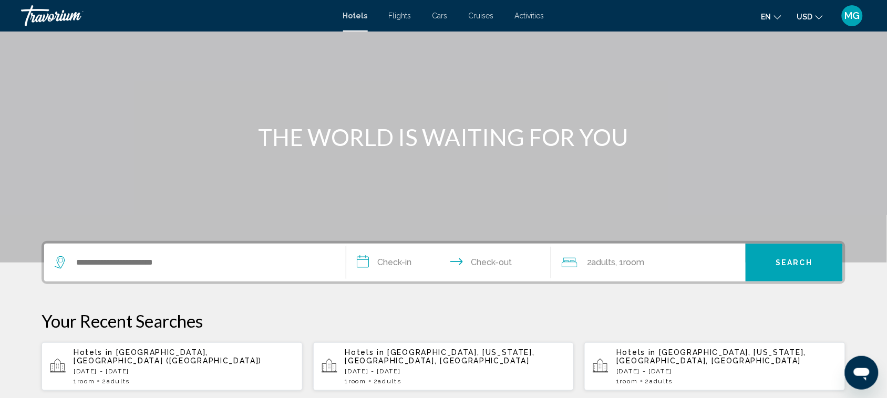
scroll to position [79, 0]
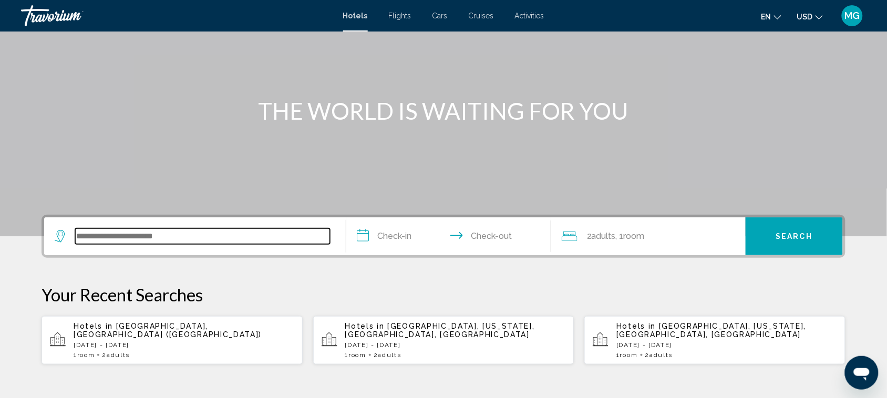
click at [140, 237] on input "Search widget" at bounding box center [202, 237] width 255 height 16
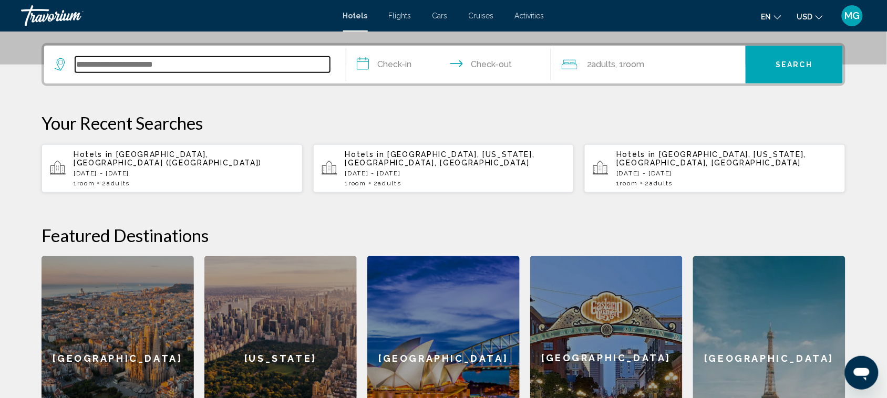
scroll to position [259, 0]
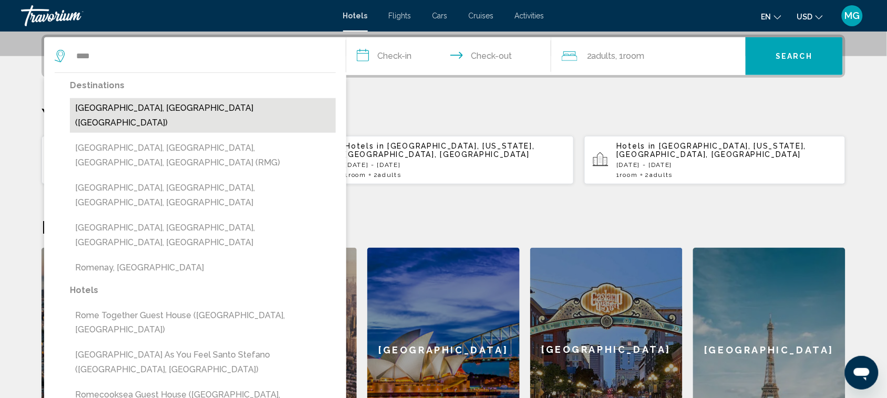
click at [180, 110] on button "[GEOGRAPHIC_DATA], [GEOGRAPHIC_DATA] ([GEOGRAPHIC_DATA])" at bounding box center [203, 115] width 266 height 35
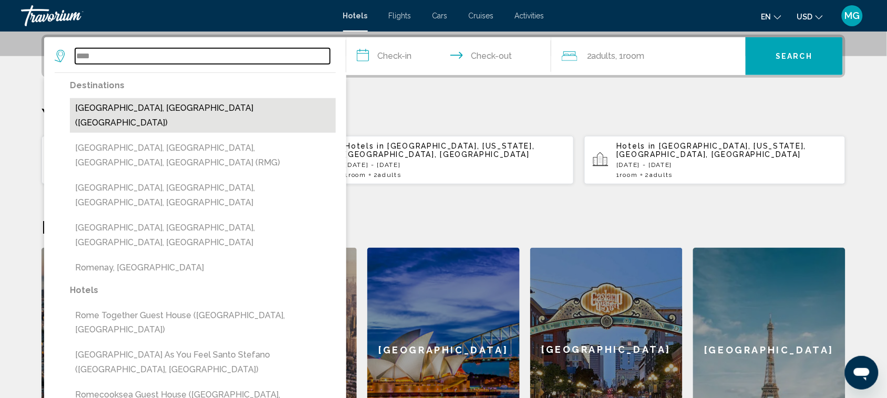
type input "**********"
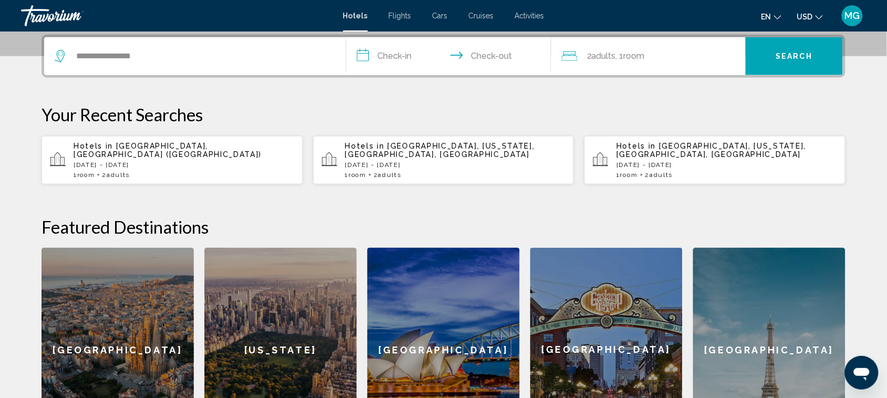
click at [402, 53] on input "**********" at bounding box center [450, 57] width 209 height 41
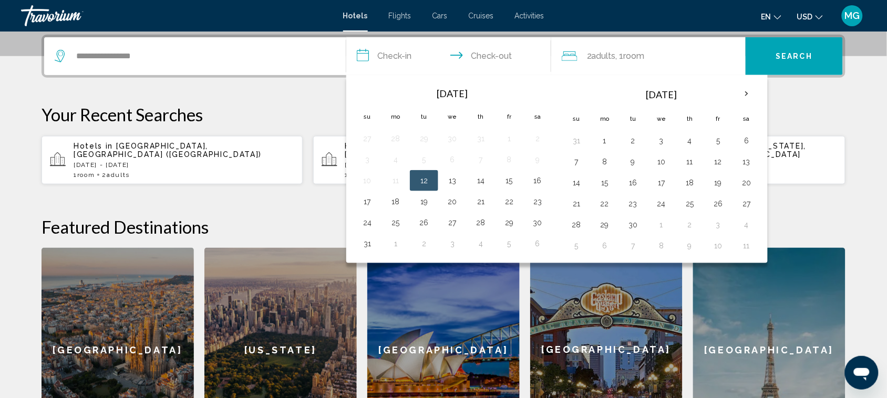
click at [214, 105] on p "Your Recent Searches" at bounding box center [444, 114] width 804 height 21
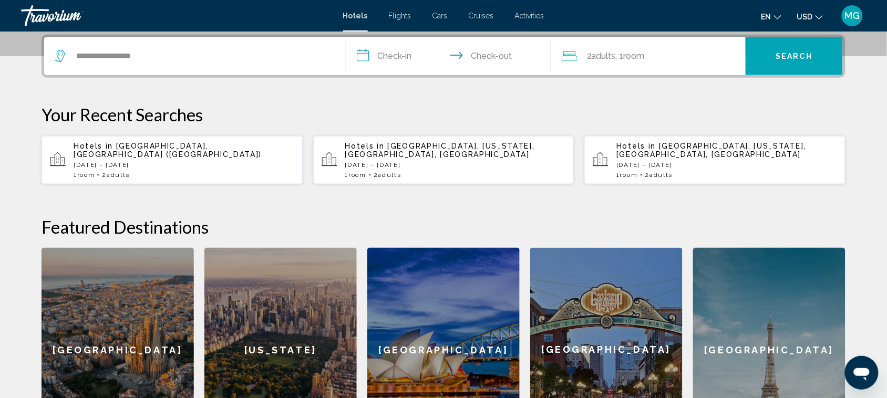
click at [523, 12] on span "Activities" at bounding box center [529, 16] width 29 height 8
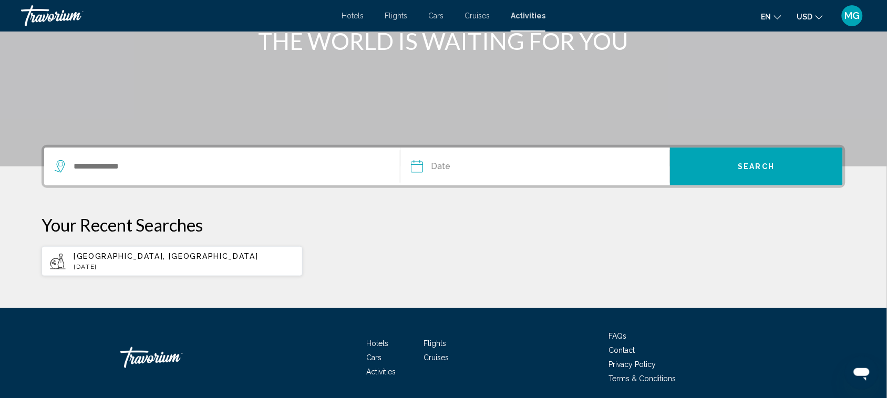
scroll to position [188, 0]
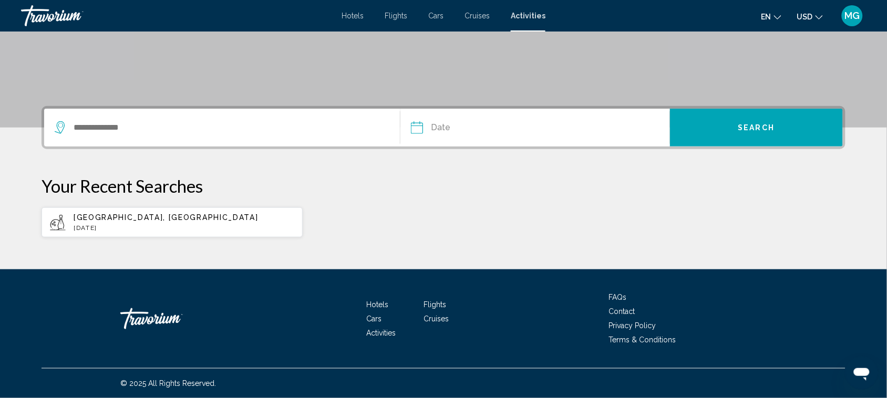
click at [166, 224] on p "[DATE]" at bounding box center [184, 227] width 221 height 7
type input "**********"
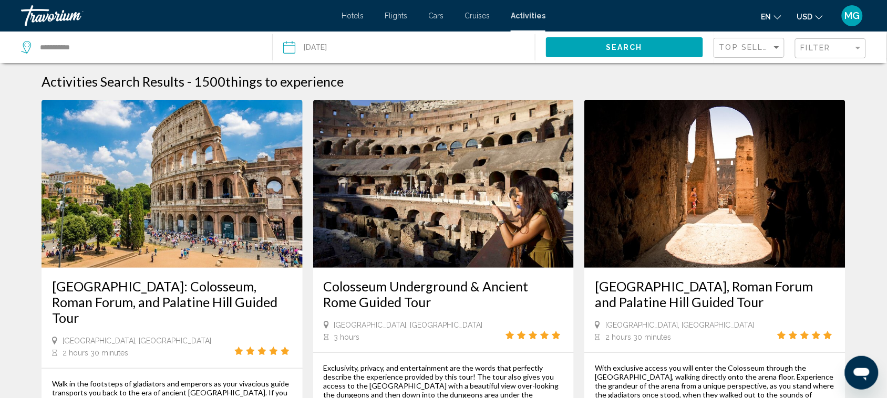
click at [166, 224] on img "Main content" at bounding box center [172, 184] width 261 height 168
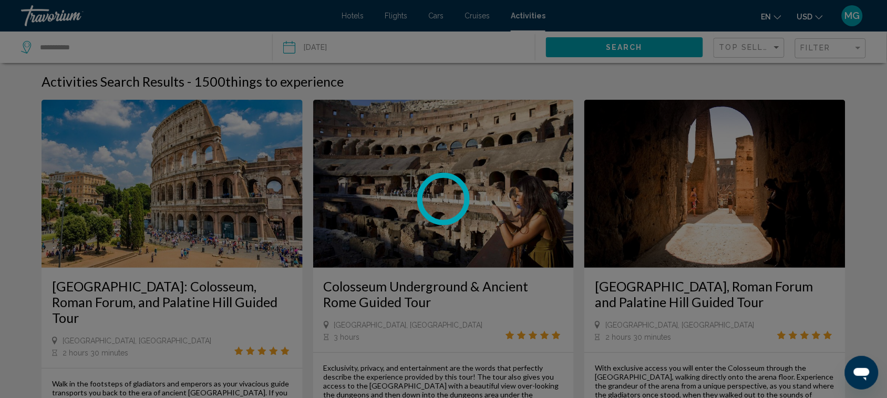
click at [166, 224] on div at bounding box center [443, 199] width 887 height 398
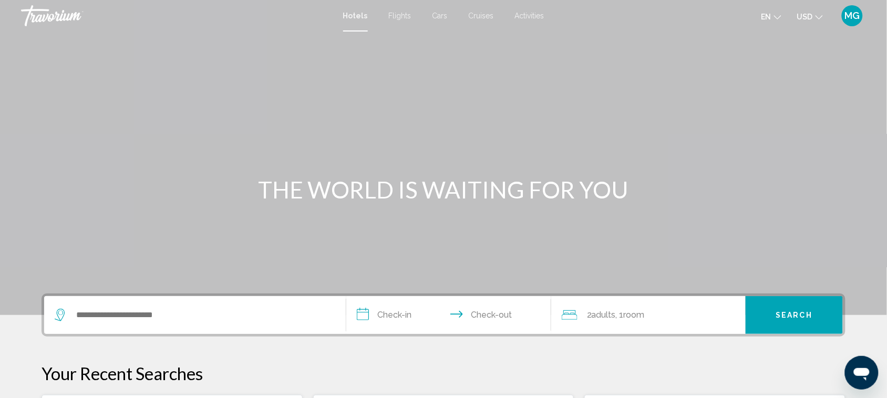
click at [528, 14] on span "Activities" at bounding box center [529, 16] width 29 height 8
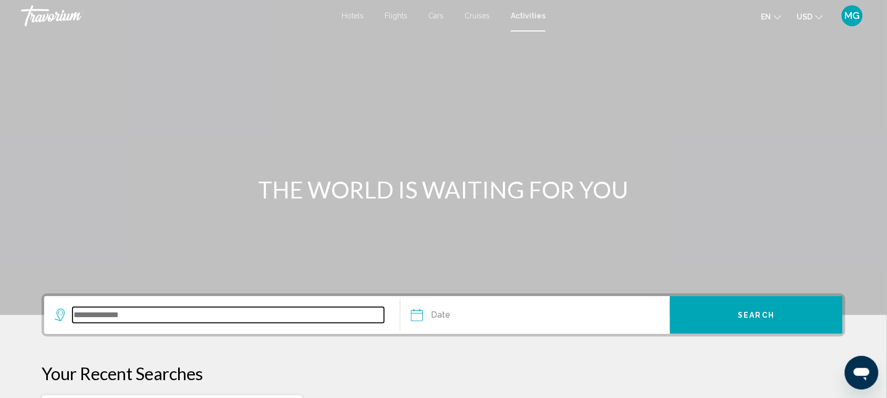
click at [125, 311] on input "Search widget" at bounding box center [229, 315] width 312 height 16
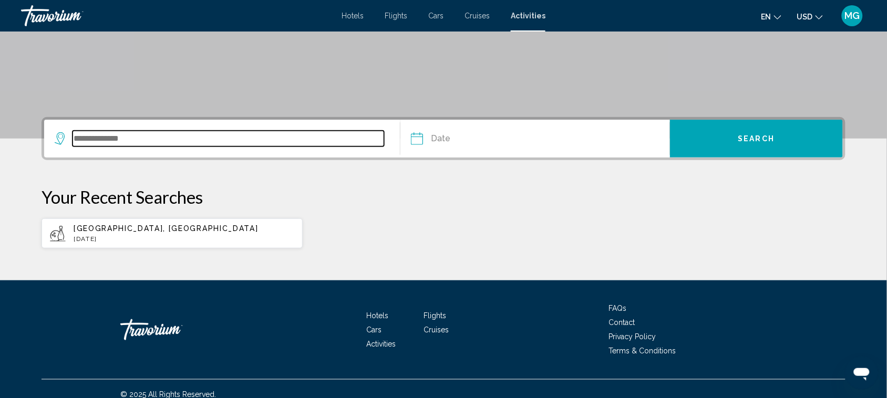
scroll to position [188, 0]
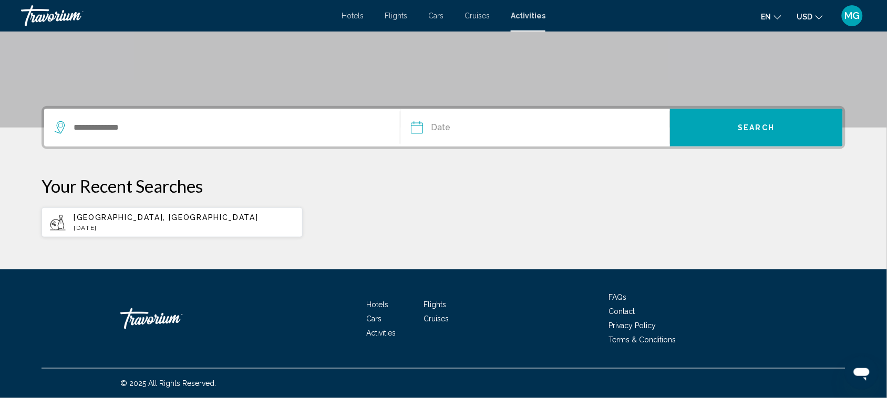
click at [136, 216] on p "[GEOGRAPHIC_DATA], [GEOGRAPHIC_DATA]" at bounding box center [184, 217] width 221 height 8
type input "**********"
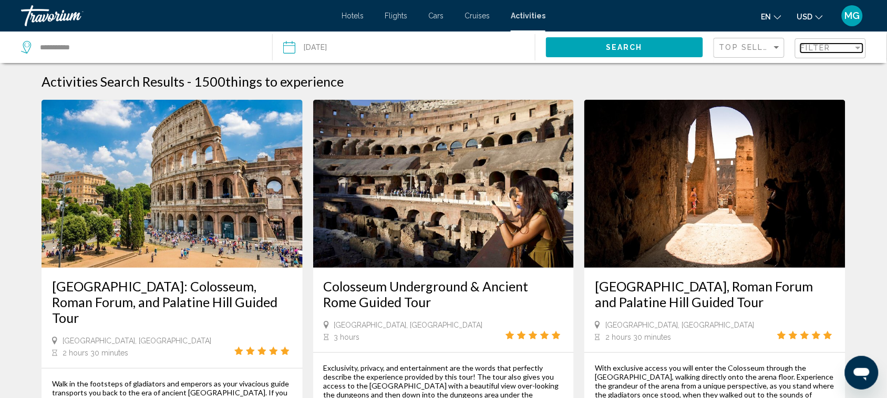
click at [836, 48] on div "Filter" at bounding box center [827, 48] width 53 height 8
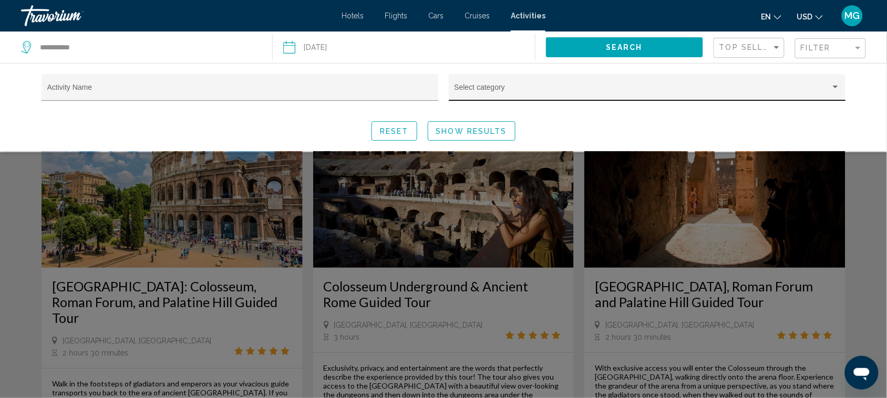
click at [524, 84] on div "Select category" at bounding box center [648, 91] width 386 height 22
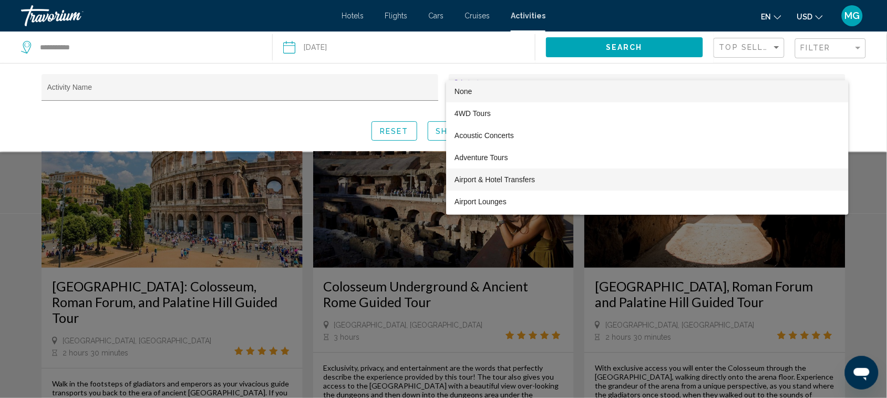
click at [544, 180] on span "Airport & Hotel Transfers" at bounding box center [648, 180] width 386 height 22
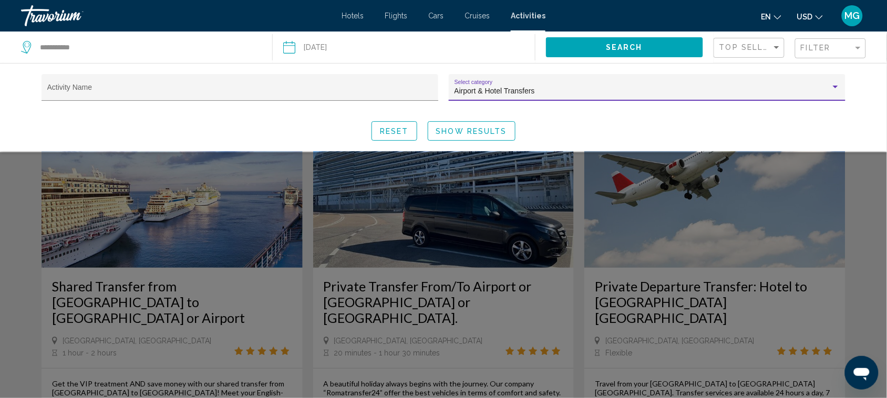
click at [460, 128] on span "Show Results" at bounding box center [471, 131] width 71 height 8
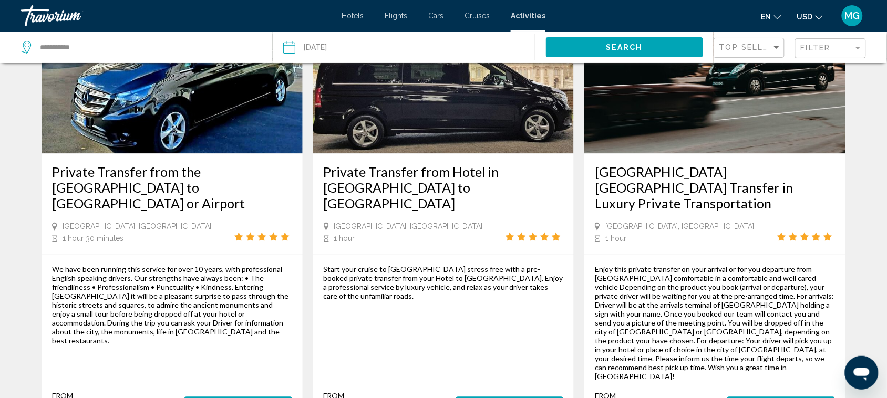
scroll to position [639, 0]
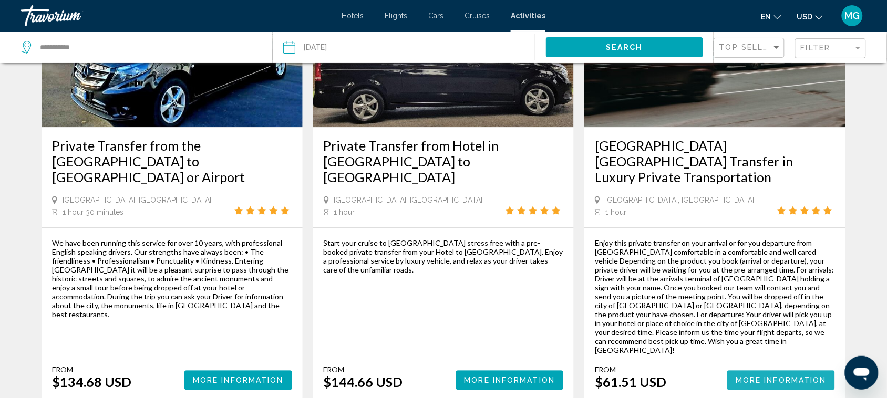
click at [775, 376] on span "More Information" at bounding box center [781, 380] width 91 height 8
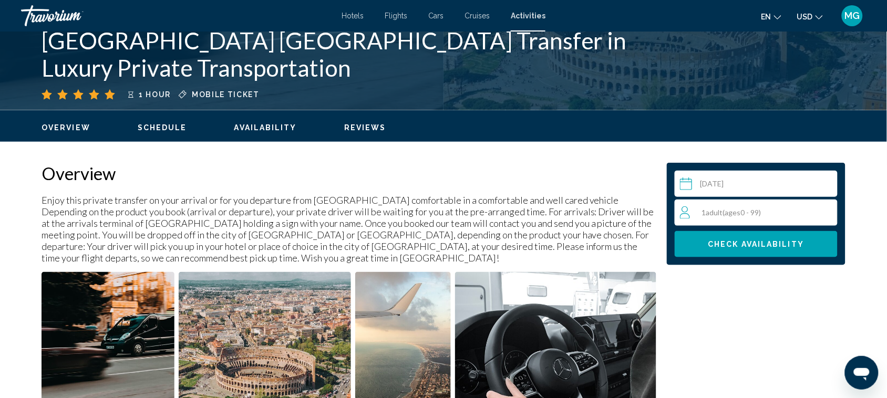
scroll to position [263, 0]
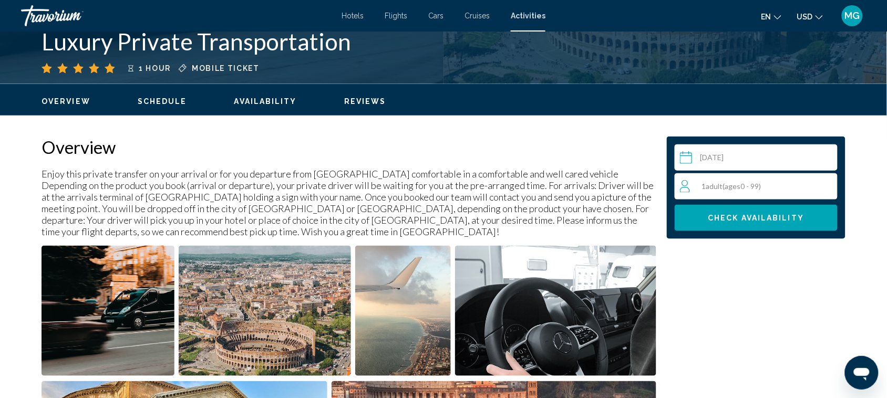
click at [794, 188] on div "1 Adult Adults ( ages [DEMOGRAPHIC_DATA])" at bounding box center [758, 186] width 157 height 13
click at [827, 183] on icon "Increment adults" at bounding box center [827, 185] width 9 height 9
click at [764, 219] on span "Check Availability" at bounding box center [757, 218] width 96 height 8
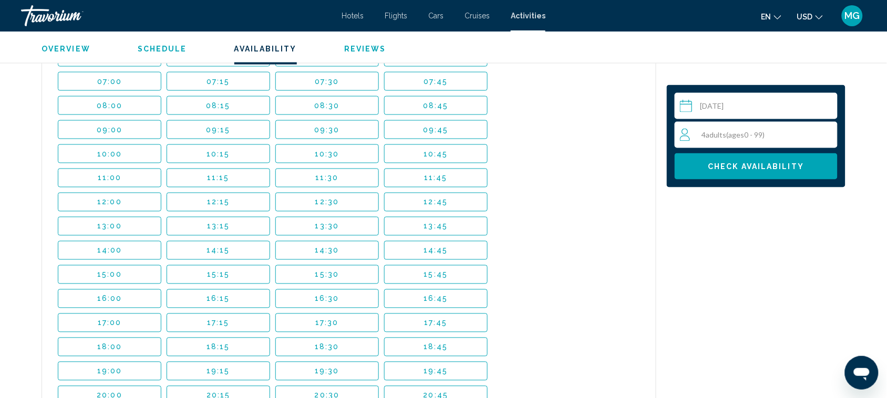
scroll to position [1607, 0]
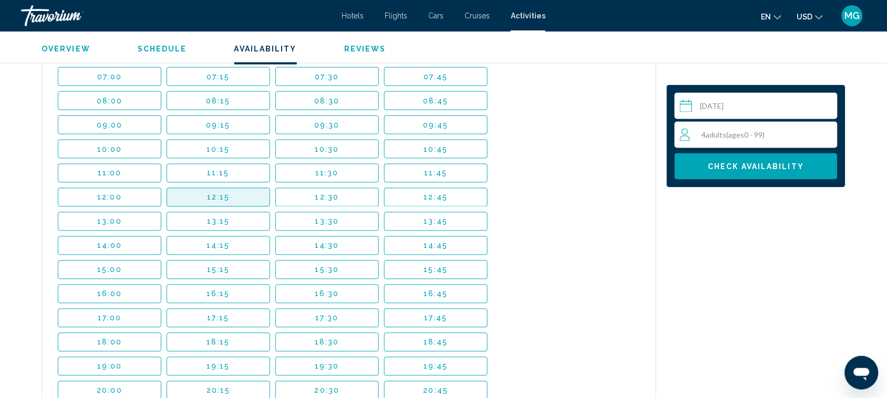
click at [220, 193] on span "12:15" at bounding box center [218, 197] width 23 height 8
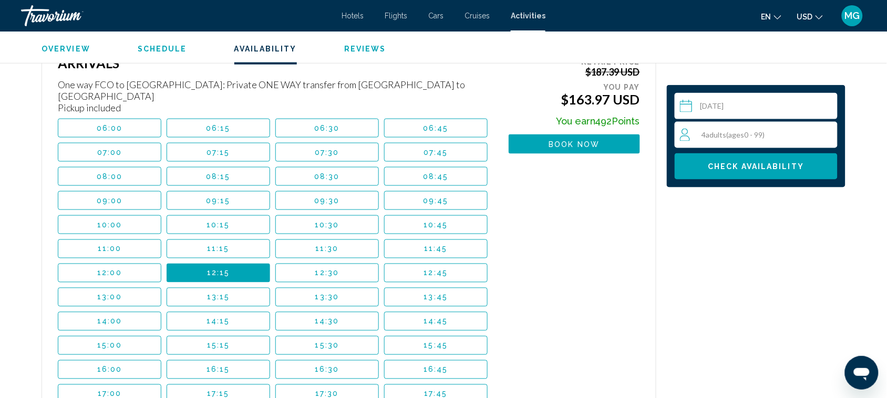
scroll to position [1536, 0]
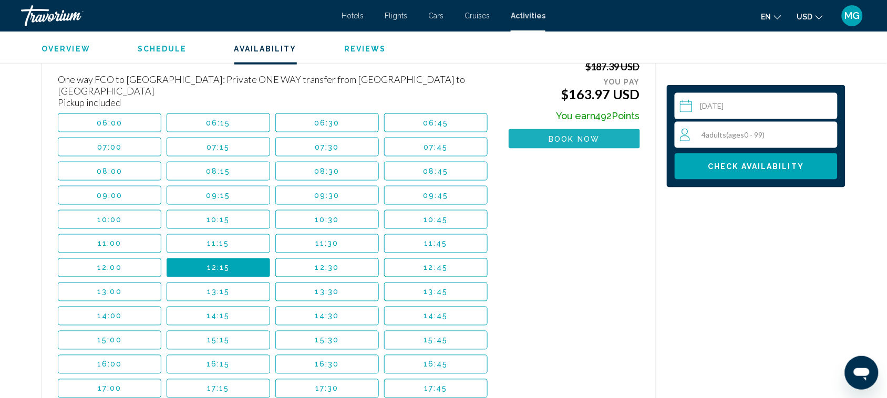
click at [573, 137] on span "Book now" at bounding box center [574, 139] width 51 height 8
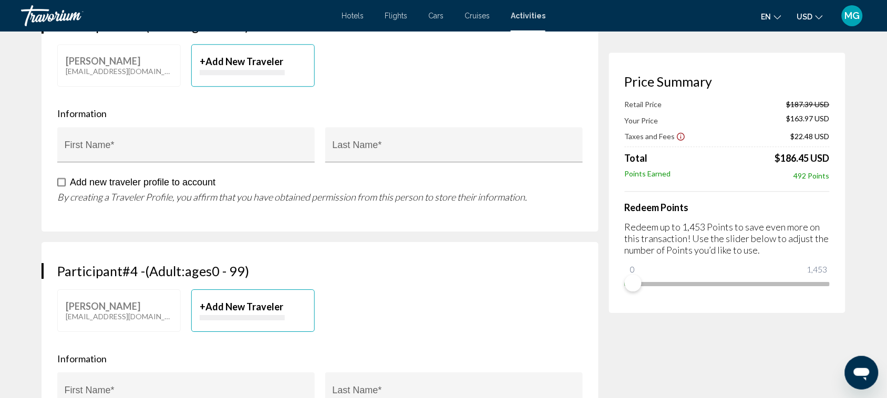
scroll to position [732, 0]
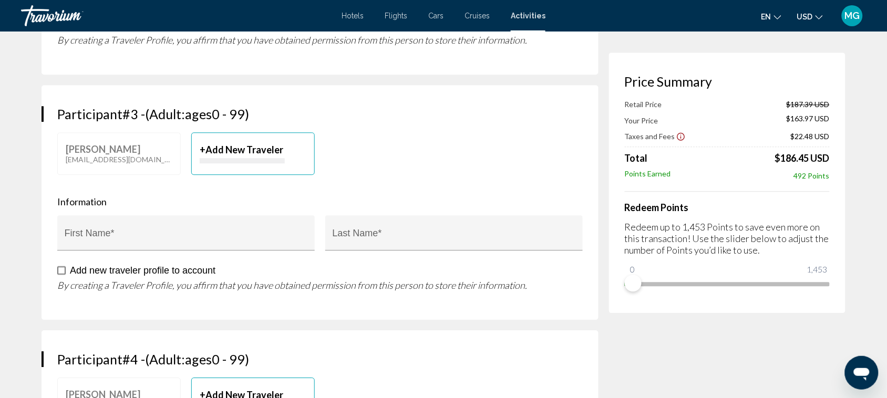
click at [625, 121] on span "Your Price" at bounding box center [642, 120] width 34 height 9
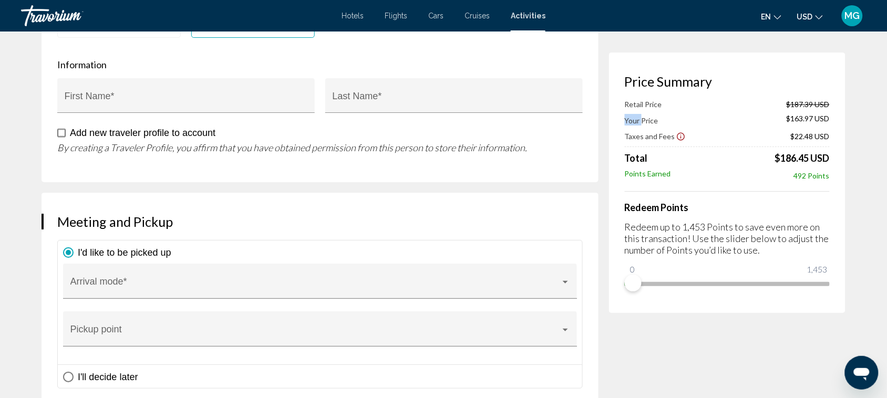
scroll to position [1117, 0]
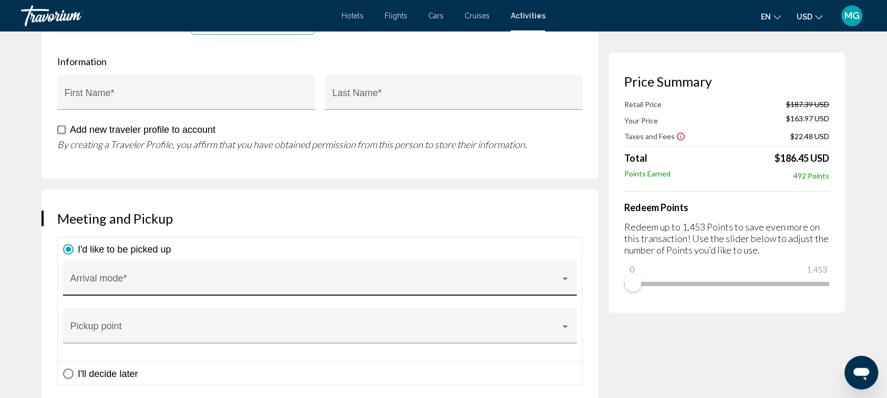
click at [566, 278] on div "Main content" at bounding box center [565, 279] width 5 height 3
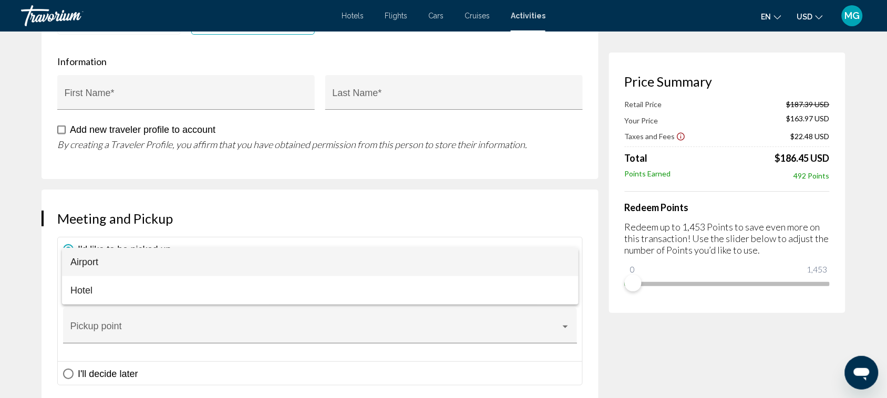
click at [525, 188] on div at bounding box center [443, 199] width 887 height 398
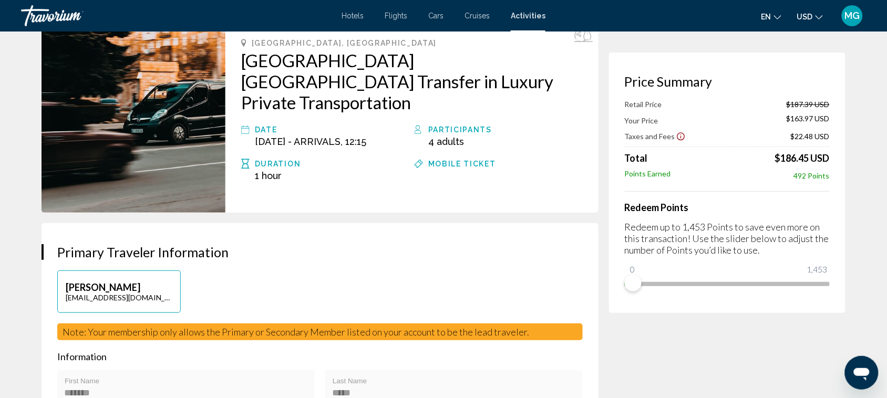
scroll to position [0, 0]
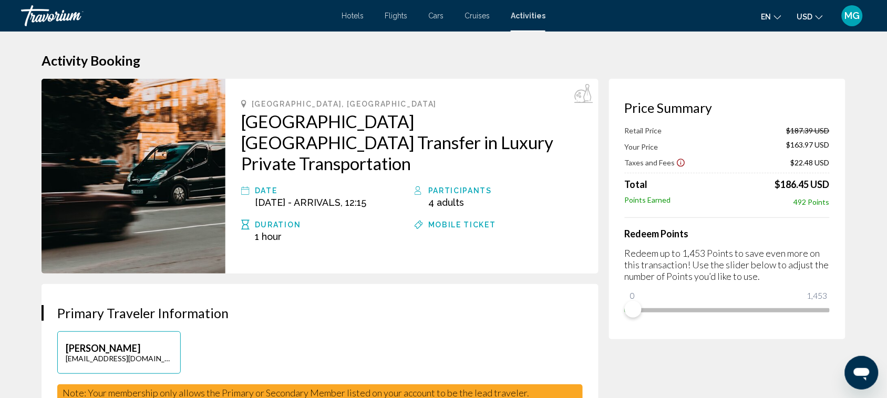
click at [861, 368] on icon "Open messaging window" at bounding box center [862, 374] width 16 height 13
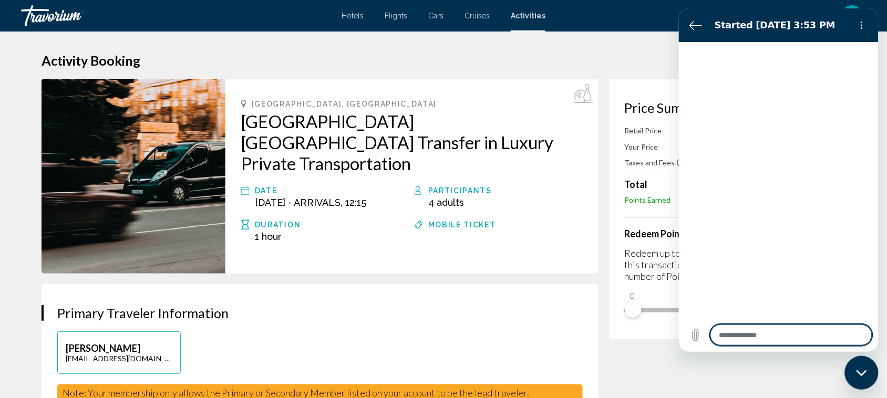
type textarea "*"
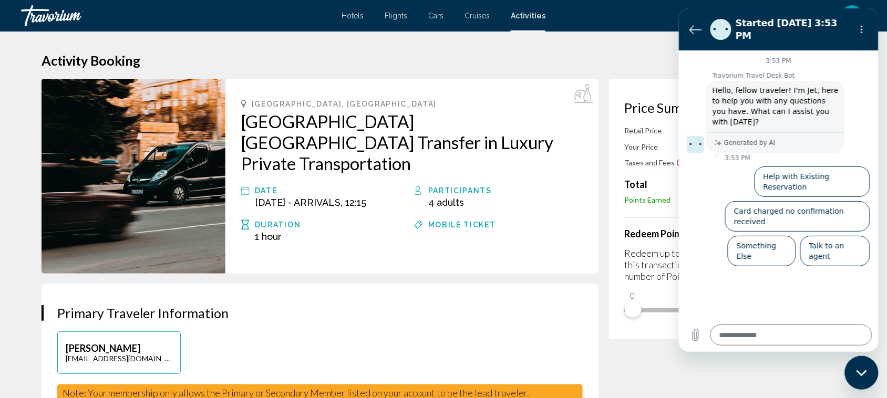
click at [642, 62] on h1 "Activity Booking" at bounding box center [444, 61] width 804 height 16
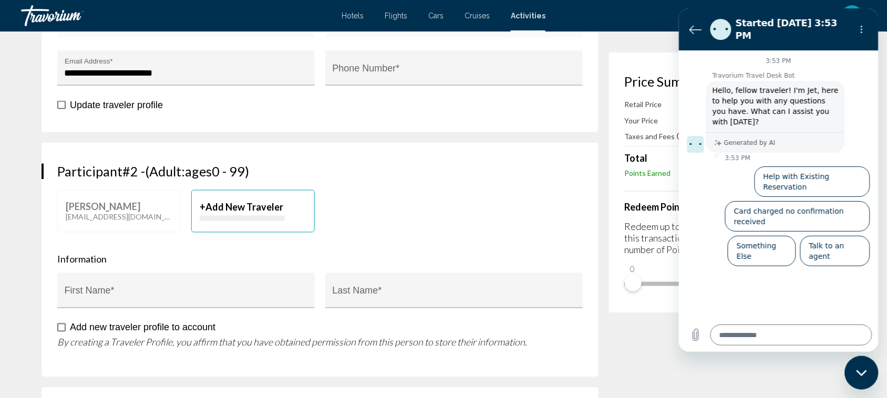
scroll to position [447, 0]
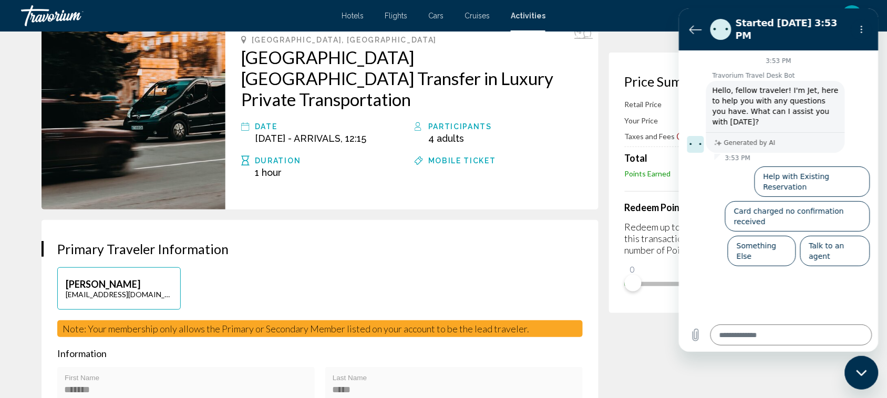
scroll to position [61, 0]
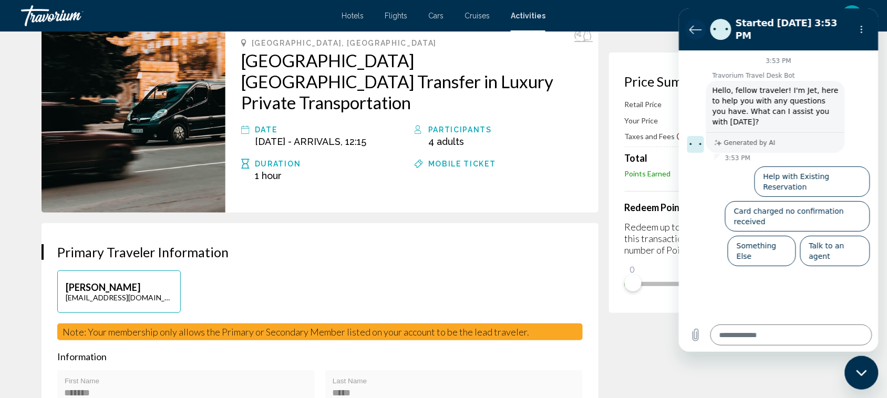
click at [691, 25] on icon "Back to the conversation list" at bounding box center [695, 29] width 13 height 13
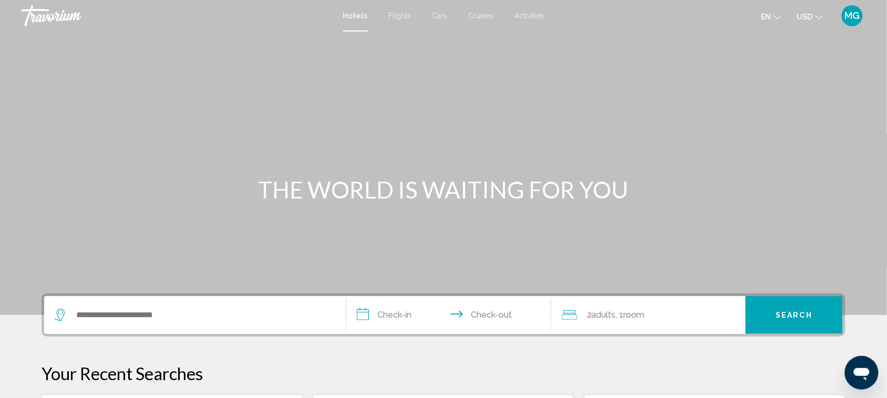
click at [852, 13] on span "MG" at bounding box center [852, 16] width 15 height 11
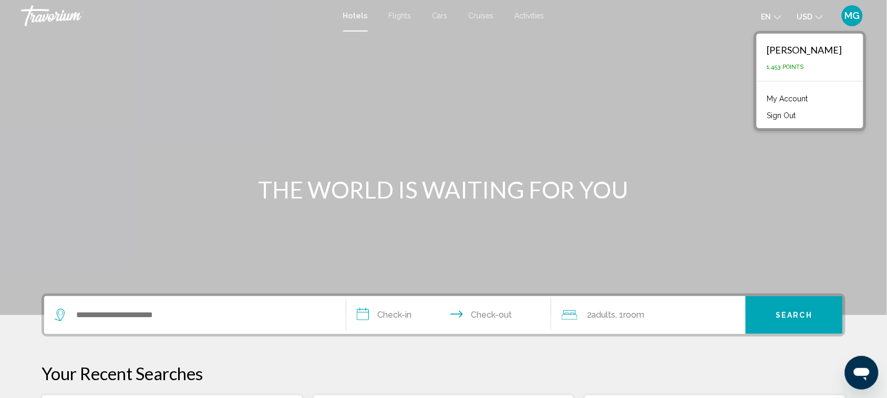
click at [805, 98] on link "My Account" at bounding box center [788, 99] width 52 height 14
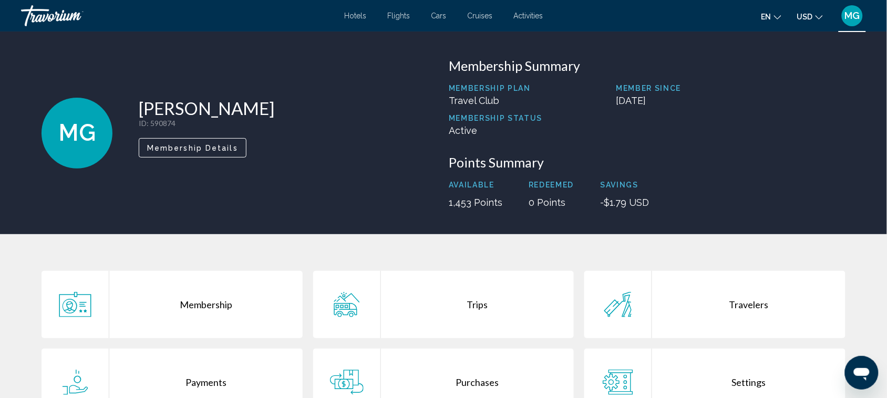
click at [481, 304] on div "Trips" at bounding box center [477, 304] width 193 height 67
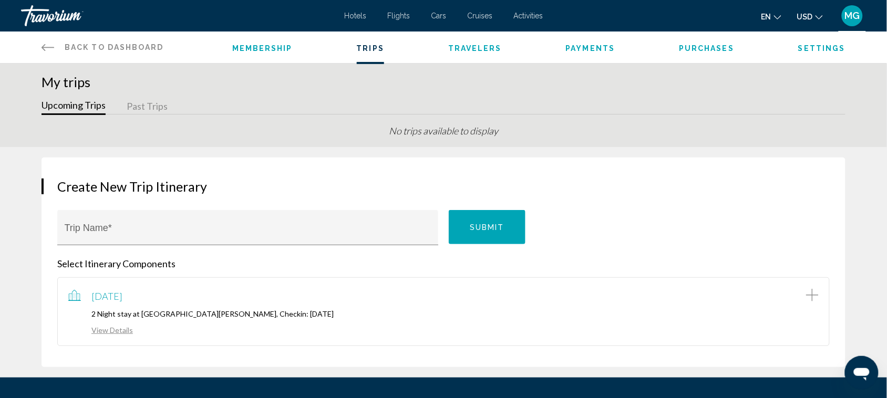
click at [115, 329] on link "View Details" at bounding box center [100, 330] width 65 height 9
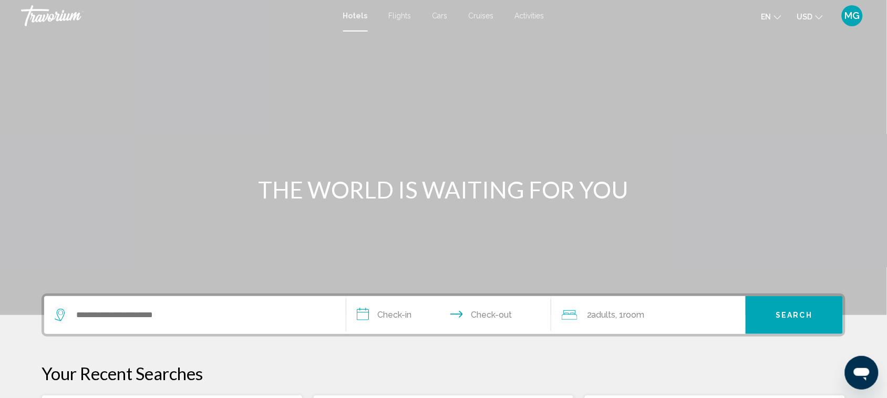
click at [526, 15] on span "Activities" at bounding box center [529, 16] width 29 height 8
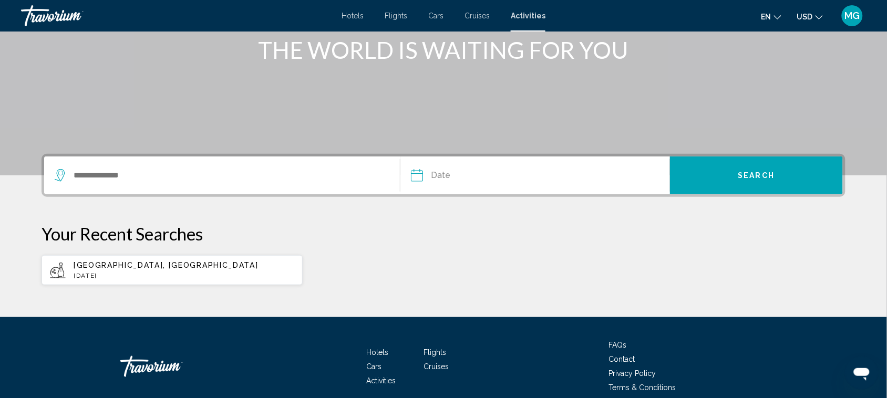
scroll to position [166, 0]
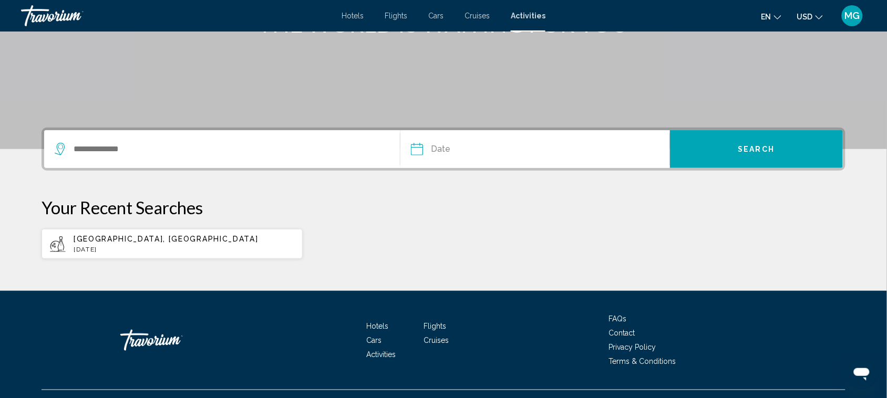
click at [156, 240] on p "[GEOGRAPHIC_DATA], [GEOGRAPHIC_DATA]" at bounding box center [184, 239] width 221 height 8
type input "**********"
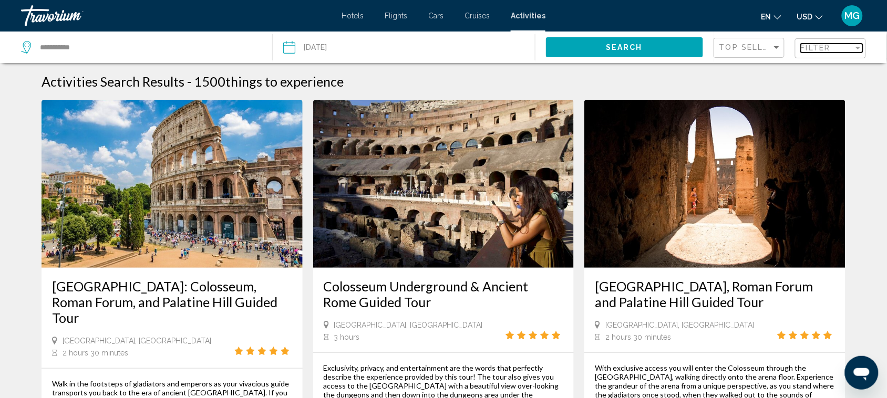
click at [817, 46] on span "Filter" at bounding box center [816, 48] width 30 height 8
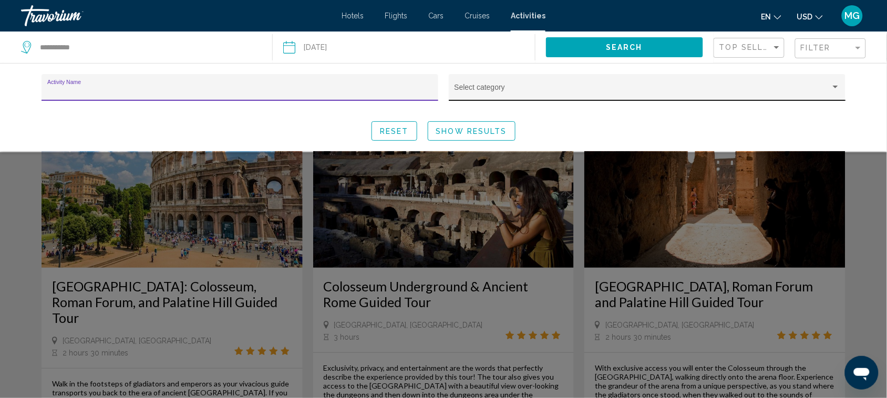
click at [668, 90] on span "Search widget" at bounding box center [643, 91] width 376 height 8
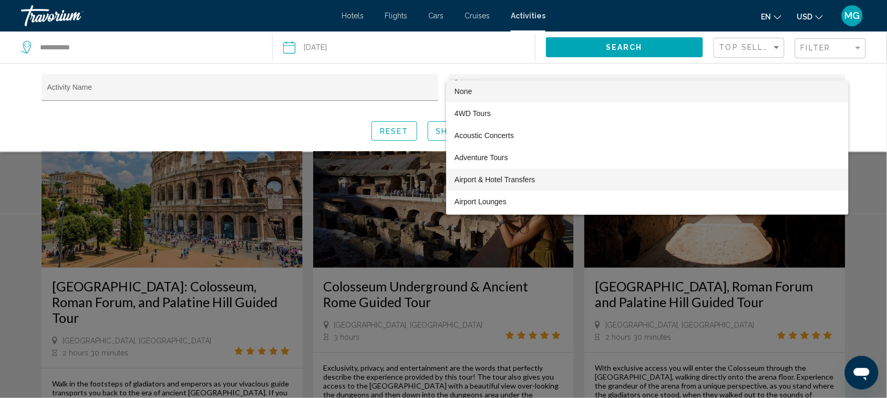
click at [613, 183] on span "Airport & Hotel Transfers" at bounding box center [648, 180] width 386 height 22
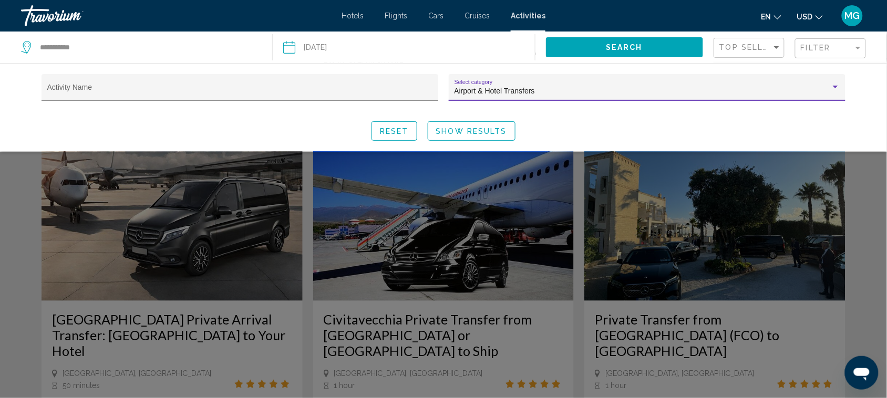
scroll to position [1437, 0]
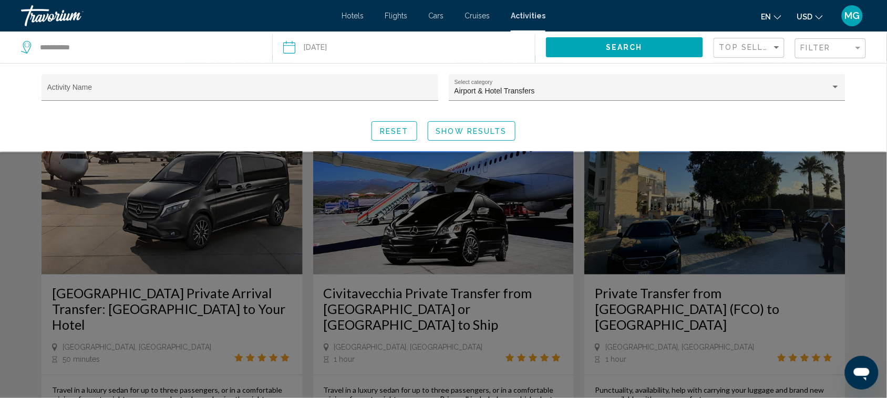
click at [234, 311] on div "Search widget" at bounding box center [443, 275] width 887 height 246
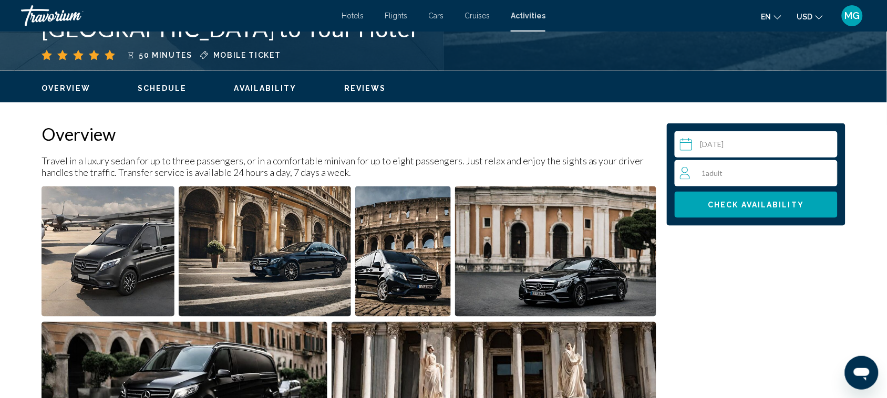
scroll to position [280, 0]
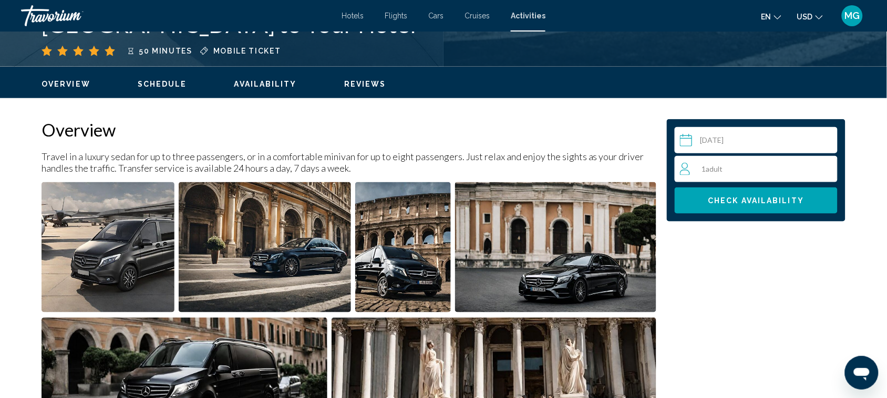
click at [756, 172] on div "1 Adult Adults" at bounding box center [758, 169] width 157 height 13
click at [824, 166] on icon "Increment adults" at bounding box center [827, 168] width 9 height 13
click at [808, 197] on button "Check Availability" at bounding box center [756, 201] width 163 height 26
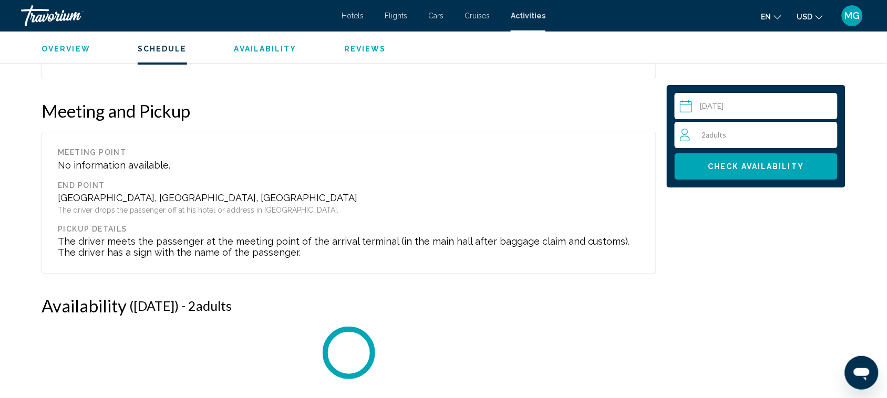
scroll to position [1333, 0]
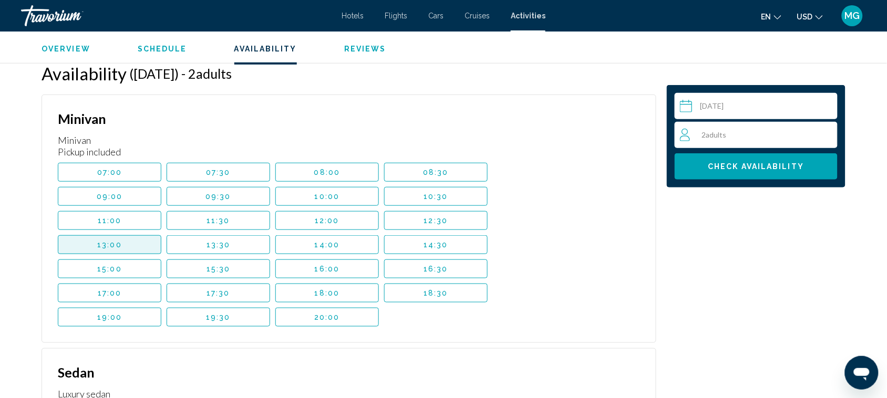
click at [127, 245] on button "13:00" at bounding box center [110, 244] width 104 height 19
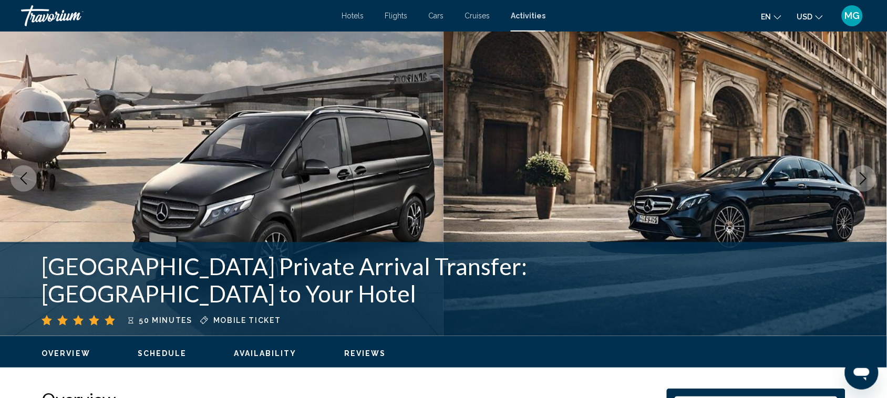
scroll to position [0, 0]
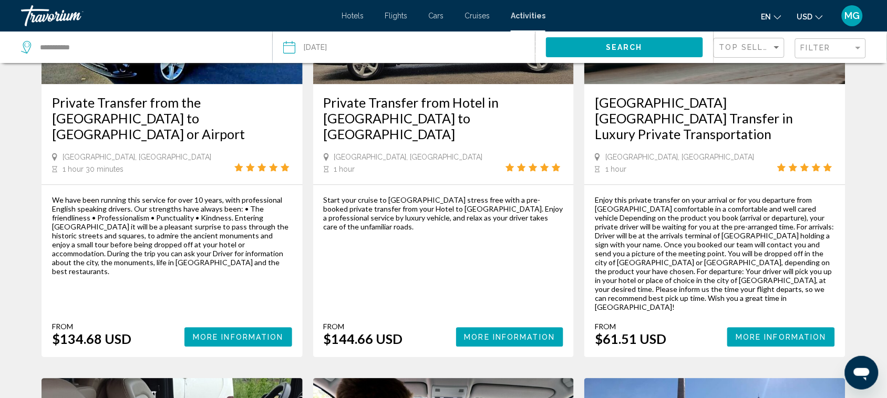
scroll to position [692, 0]
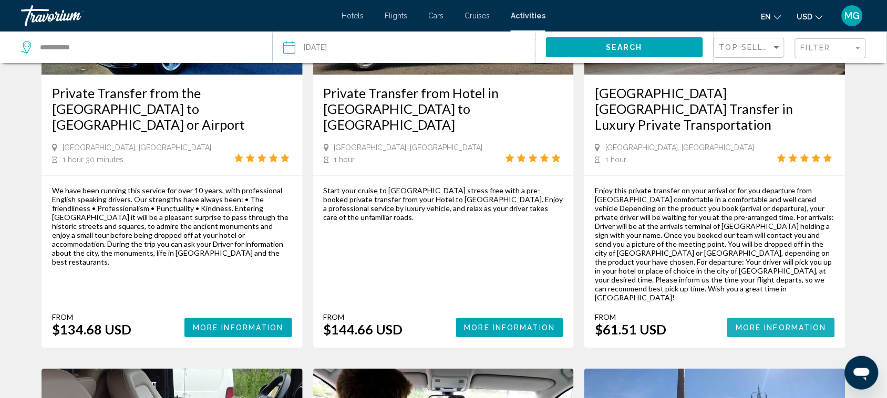
click at [764, 324] on span "More Information" at bounding box center [781, 328] width 91 height 8
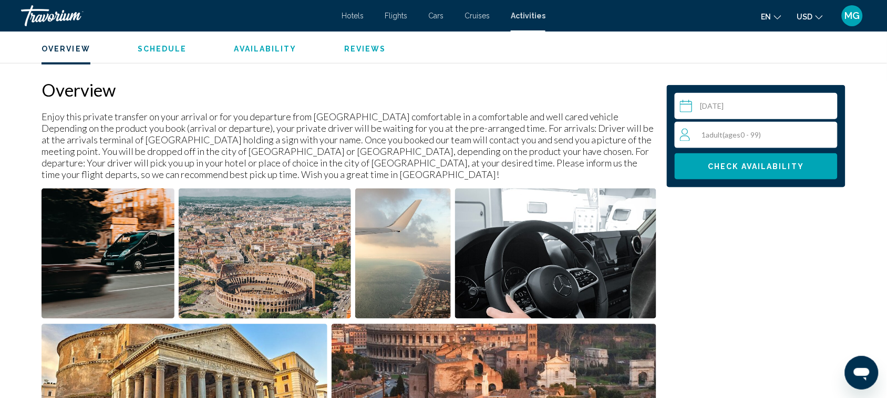
scroll to position [324, 0]
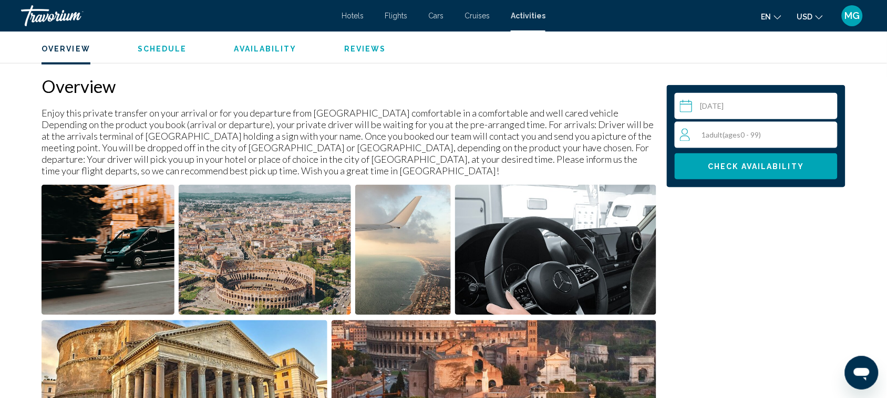
click at [784, 139] on div "1 Adult Adults ( ages [DEMOGRAPHIC_DATA])" at bounding box center [758, 135] width 157 height 13
click at [824, 131] on icon "Increment adults" at bounding box center [827, 134] width 9 height 13
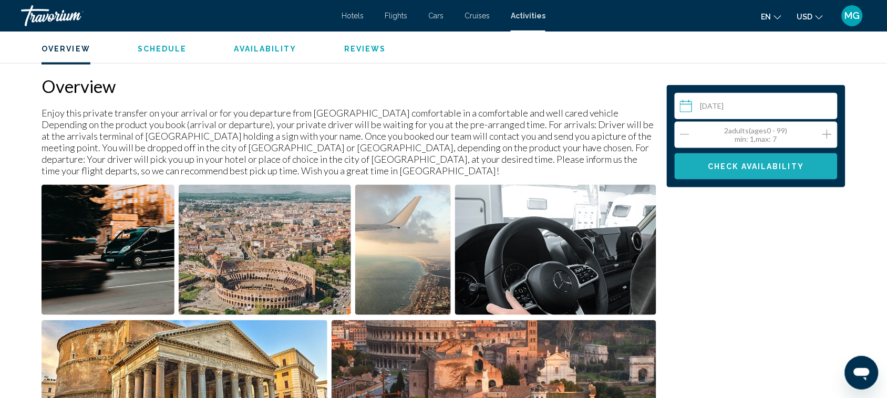
click at [792, 162] on span "Check Availability" at bounding box center [757, 166] width 96 height 8
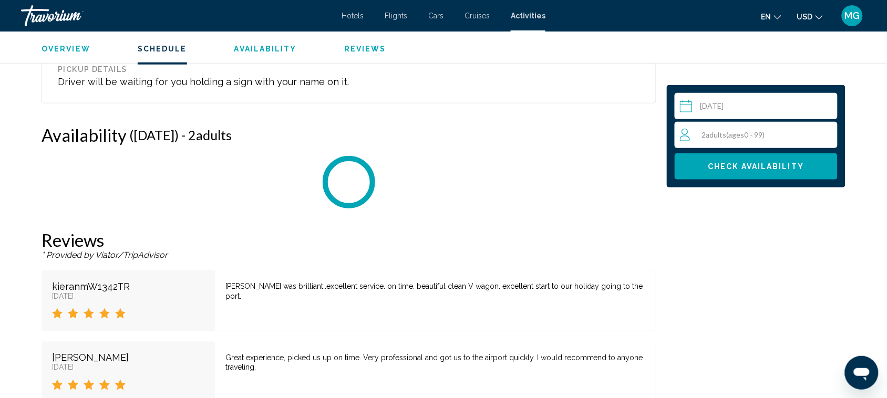
scroll to position [1476, 0]
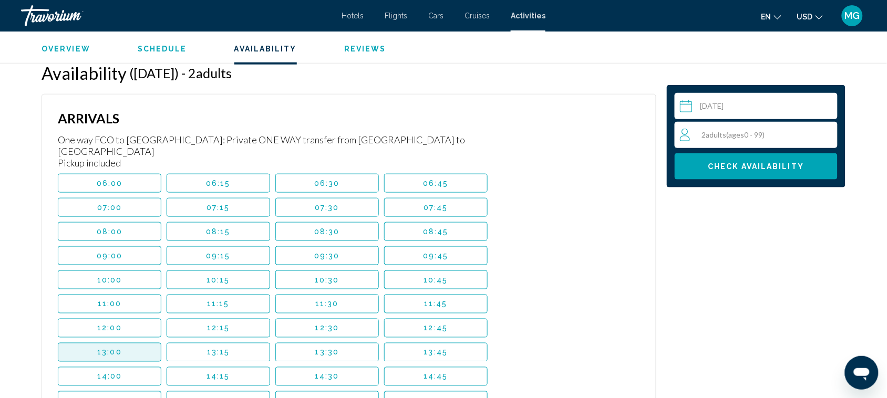
click at [127, 343] on button "13:00" at bounding box center [110, 352] width 104 height 19
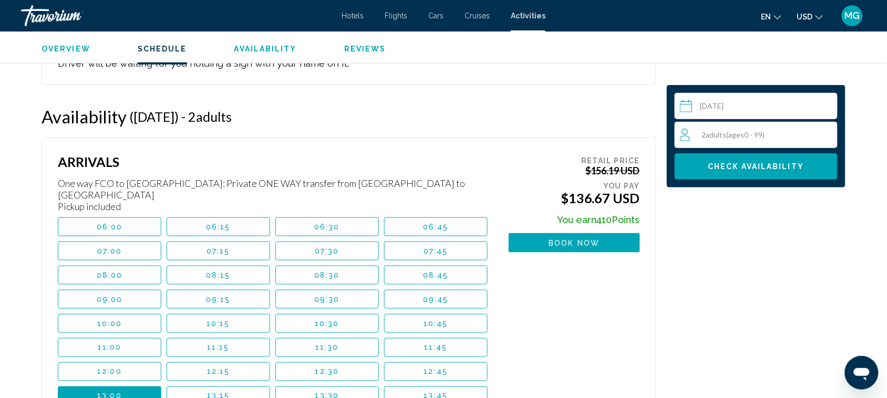
scroll to position [1414, 0]
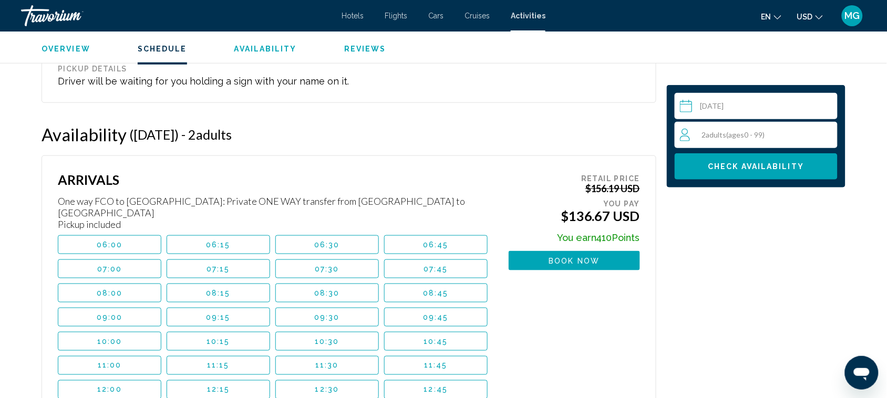
click at [361, 47] on span "Reviews" at bounding box center [365, 49] width 42 height 8
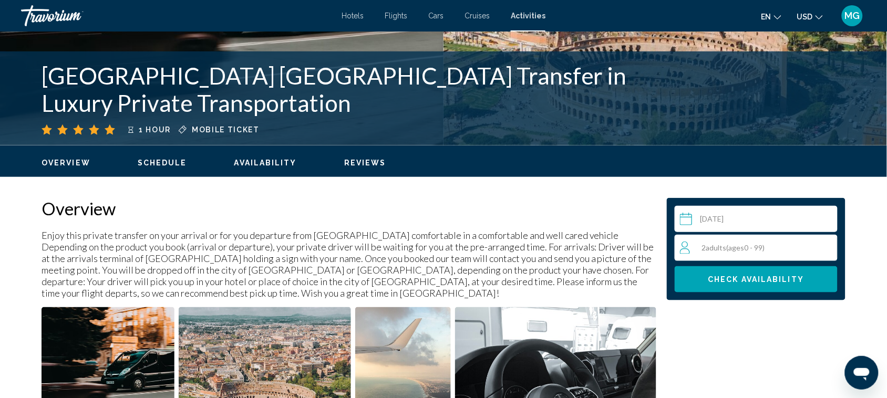
scroll to position [228, 0]
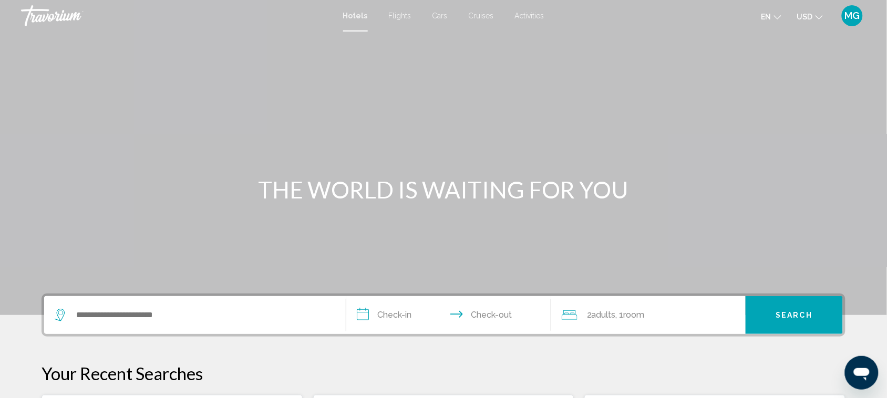
click at [520, 13] on span "Activities" at bounding box center [529, 16] width 29 height 8
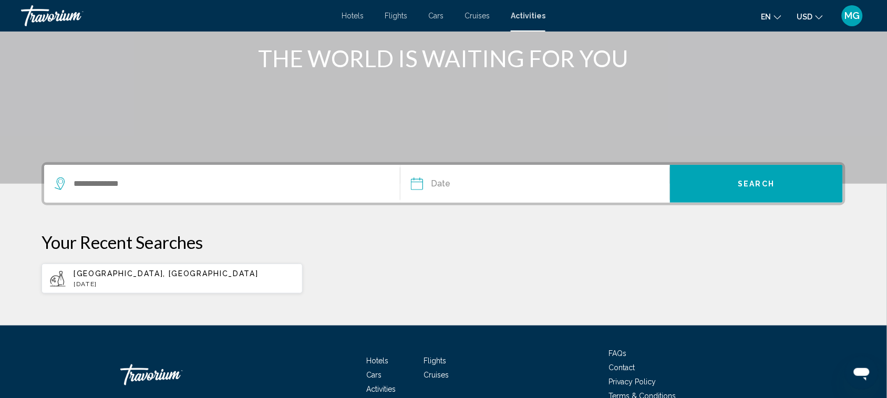
scroll to position [188, 0]
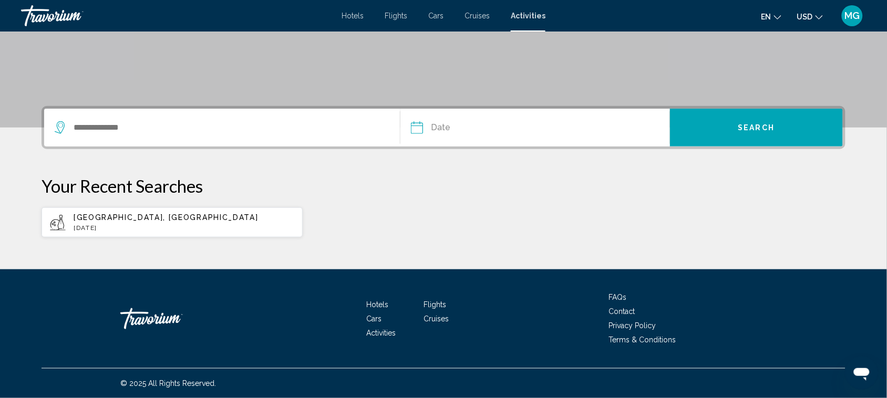
click at [172, 217] on p "[GEOGRAPHIC_DATA], [GEOGRAPHIC_DATA]" at bounding box center [184, 217] width 221 height 8
type input "**********"
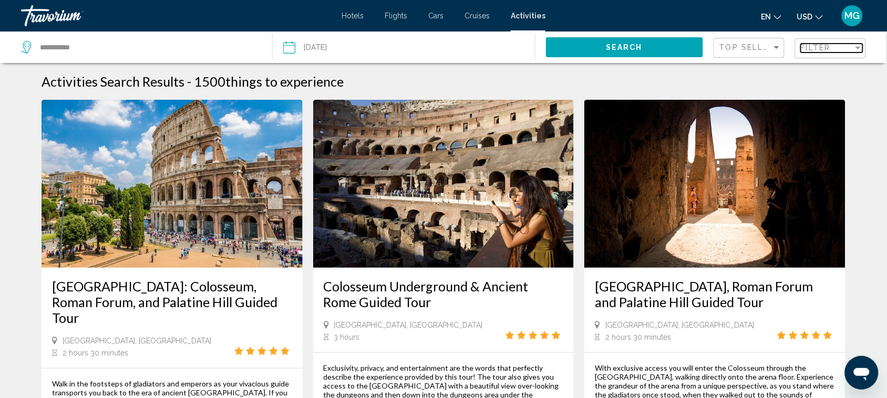
click at [808, 47] on span "Filter" at bounding box center [816, 48] width 30 height 8
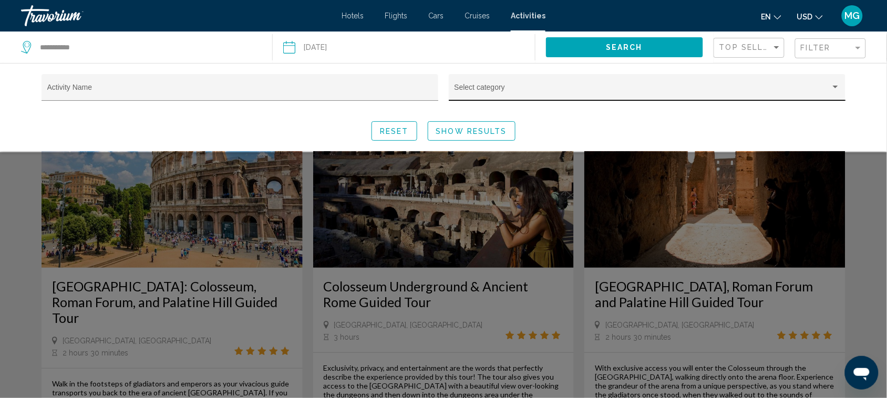
click at [540, 87] on div "Select category" at bounding box center [648, 91] width 386 height 22
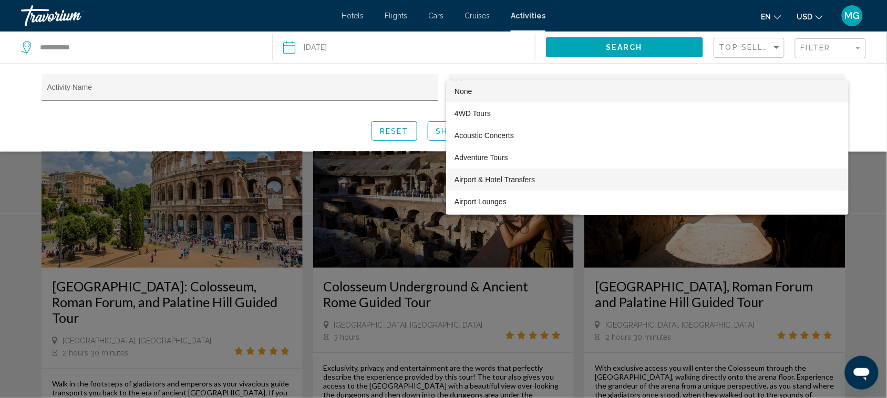
click at [543, 174] on span "Airport & Hotel Transfers" at bounding box center [648, 180] width 386 height 22
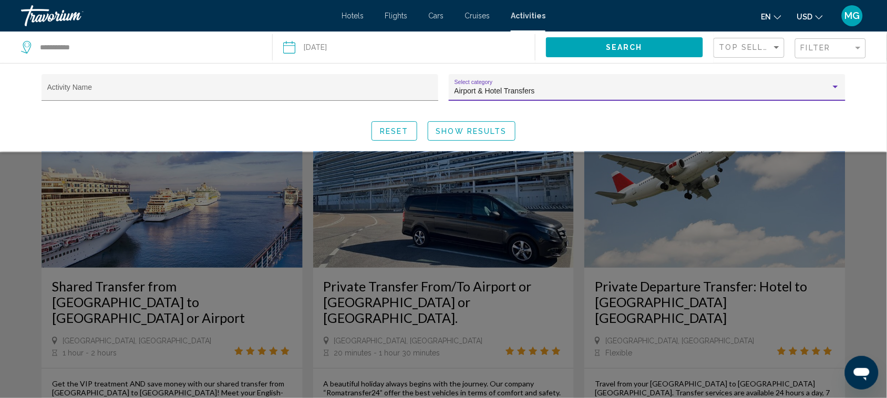
click at [466, 135] on span "Show Results" at bounding box center [471, 131] width 71 height 8
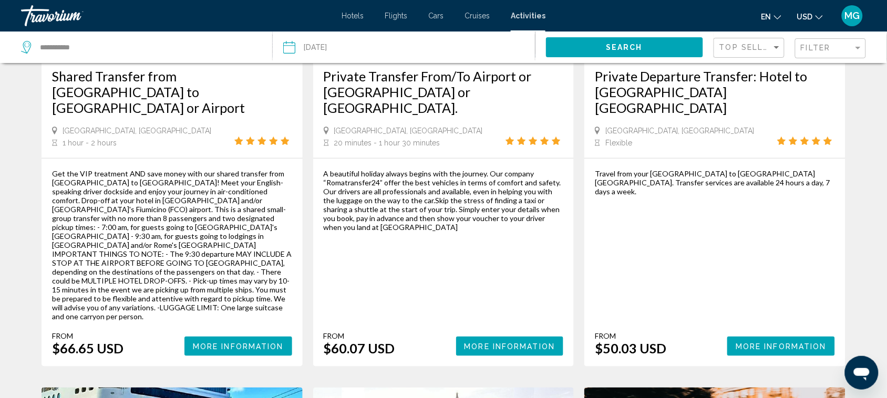
scroll to position [237, 0]
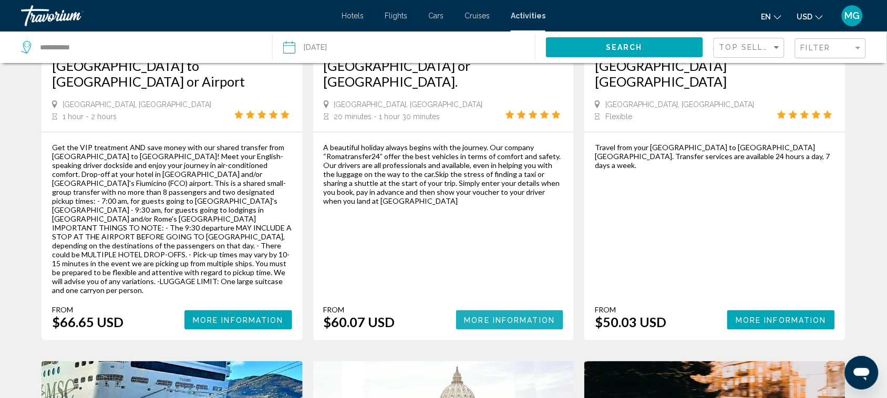
click at [499, 316] on span "More Information" at bounding box center [510, 320] width 91 height 8
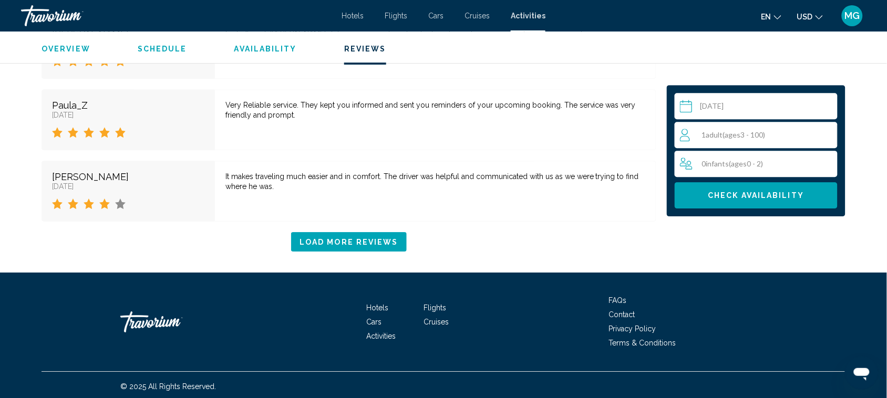
scroll to position [2046, 0]
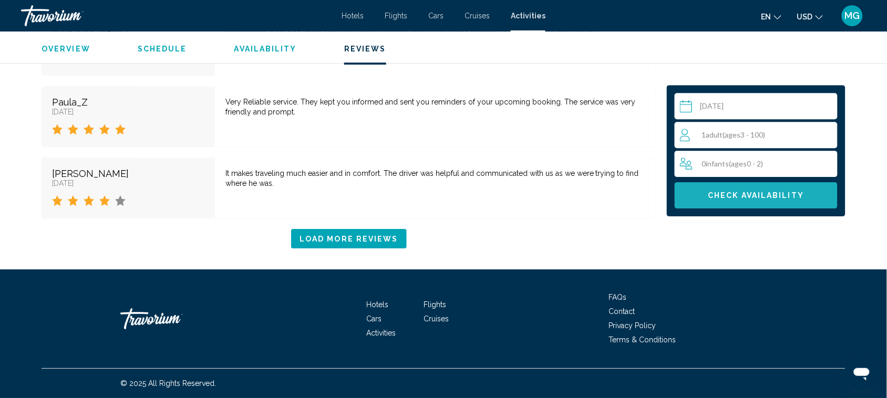
click at [733, 204] on button "Check Availability" at bounding box center [756, 195] width 163 height 26
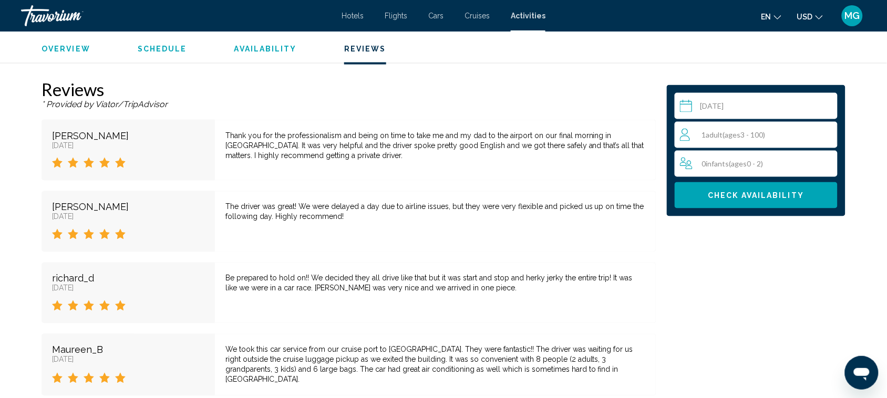
scroll to position [1670, 0]
